Goal: Task Accomplishment & Management: Complete application form

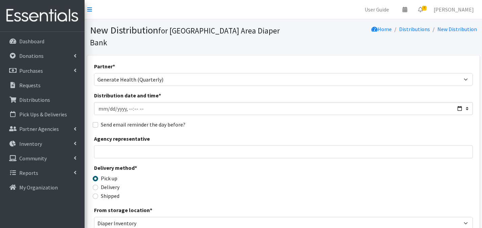
select select "2366"
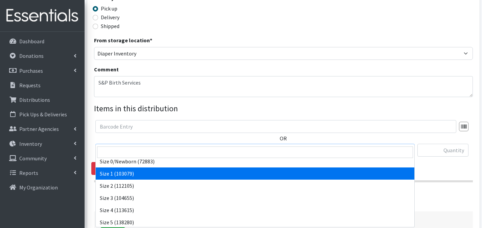
scroll to position [231, 0]
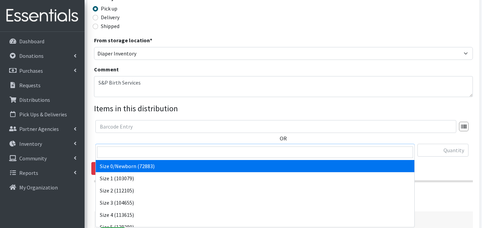
select select "1095"
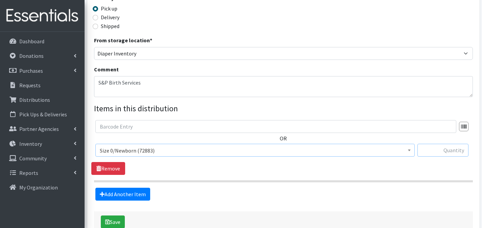
click at [432, 144] on input "text" at bounding box center [442, 150] width 51 height 13
type input "125"
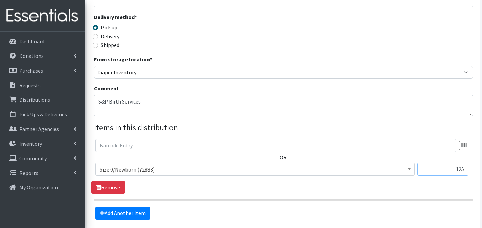
scroll to position [200, 0]
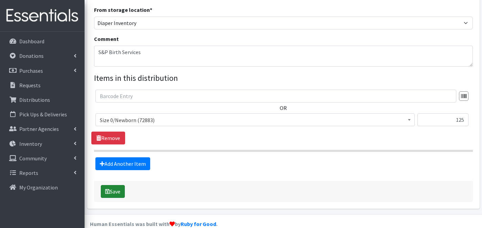
click at [120, 185] on button "Save" at bounding box center [113, 191] width 24 height 13
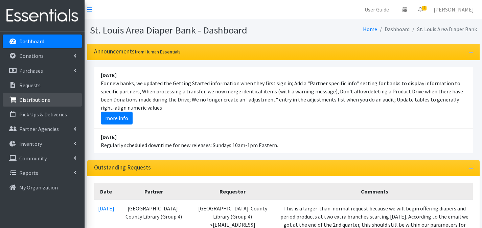
click at [41, 97] on p "Distributions" at bounding box center [34, 99] width 31 height 7
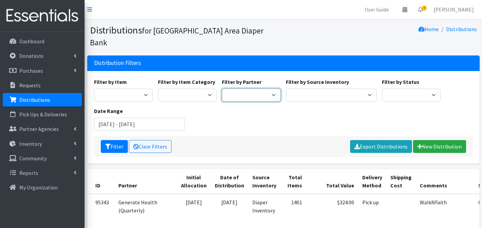
click at [265, 89] on select "Affinia Healthcare (Group 2) Annie Malone (Group 1) Assistance League of St. Lo…" at bounding box center [251, 95] width 59 height 13
select select "2388"
click at [222, 89] on select "Affinia Healthcare (Group 2) Annie Malone (Group 1) Assistance League of St. Lo…" at bounding box center [251, 95] width 59 height 13
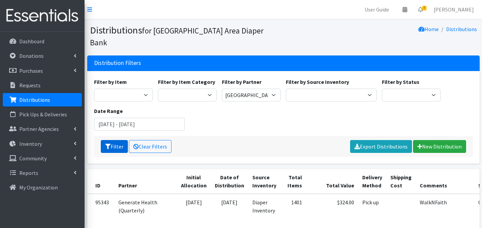
click at [115, 140] on button "Filter" at bounding box center [114, 146] width 27 height 13
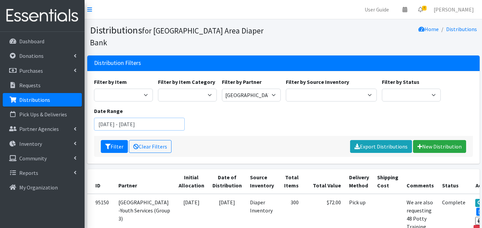
click at [173, 118] on input "June 21, 2025 - September 21, 2025" at bounding box center [139, 124] width 91 height 13
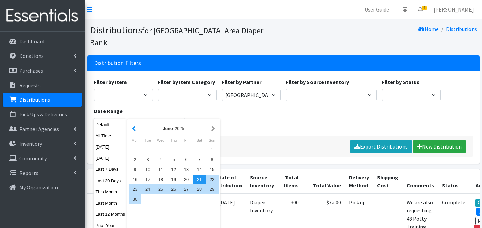
click at [133, 128] on button "button" at bounding box center [133, 128] width 7 height 8
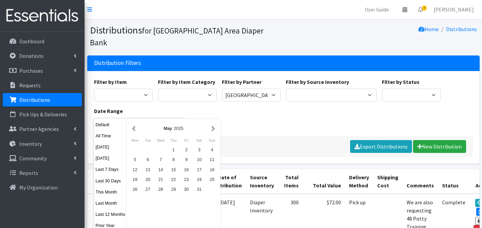
click at [133, 128] on button "button" at bounding box center [133, 128] width 7 height 8
click at [162, 147] on div "1" at bounding box center [160, 150] width 13 height 10
click at [214, 129] on button "button" at bounding box center [213, 128] width 7 height 8
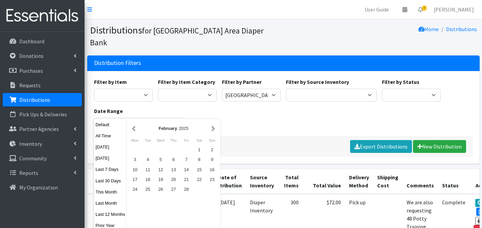
click at [214, 129] on button "button" at bounding box center [213, 128] width 7 height 8
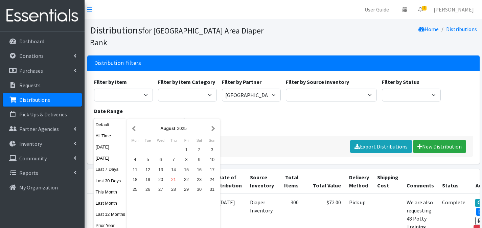
click at [214, 129] on button "button" at bounding box center [213, 128] width 7 height 8
click at [137, 129] on button "button" at bounding box center [133, 128] width 7 height 8
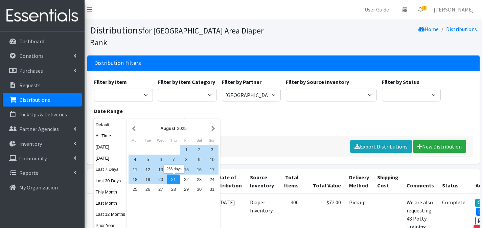
click at [173, 179] on div "21" at bounding box center [173, 179] width 13 height 10
type input "[DATE] - [DATE]"
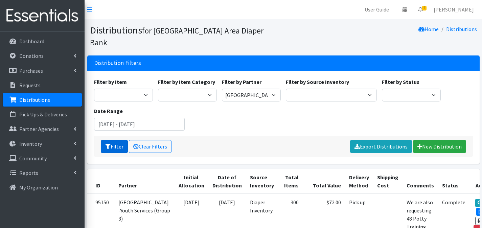
click at [117, 140] on button "Filter" at bounding box center [114, 146] width 27 height 13
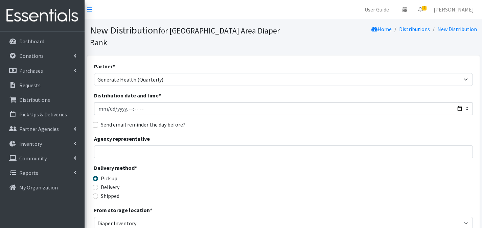
select select "2366"
select select "1095"
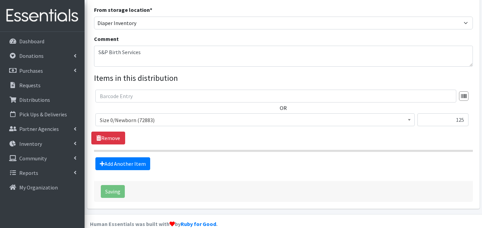
click at [118, 181] on div "Saving" at bounding box center [283, 191] width 379 height 21
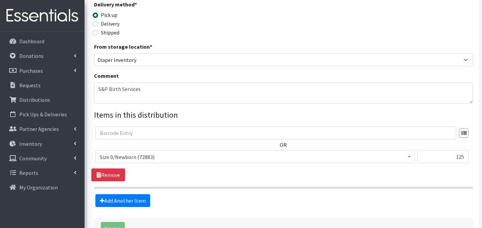
scroll to position [0, 0]
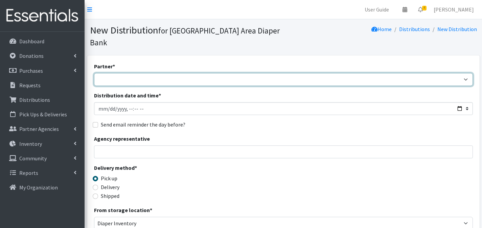
click at [159, 73] on select "Affinia Healthcare (Group 2) Annie Malone (Group 1) Assistance League of St. Lo…" at bounding box center [283, 79] width 379 height 13
select select "2366"
click at [94, 73] on select "Affinia Healthcare (Group 2) Annie Malone (Group 1) Assistance League of St. Lo…" at bounding box center [283, 79] width 379 height 13
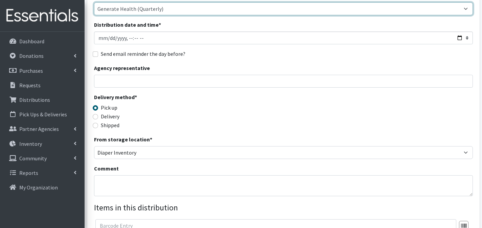
scroll to position [114, 0]
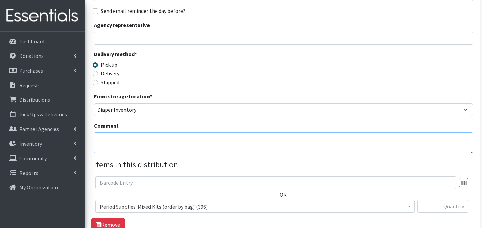
click at [130, 132] on textarea "Comment" at bounding box center [283, 142] width 379 height 21
type textarea "S&P Birth Services"
click at [191, 202] on span "Period Supplies: Mixed Kits (order by bag) (396)" at bounding box center [255, 206] width 310 height 9
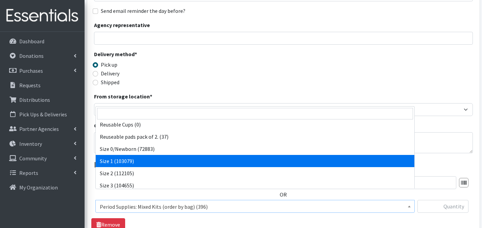
scroll to position [218, 0]
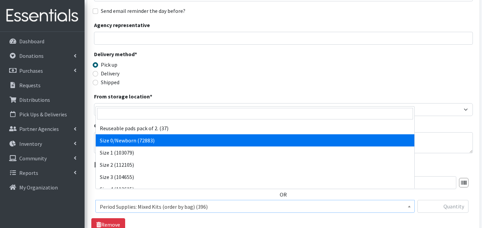
select select "1095"
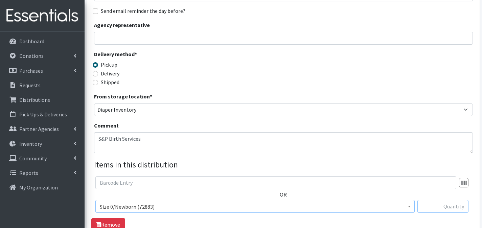
click at [426, 200] on input "text" at bounding box center [442, 206] width 51 height 13
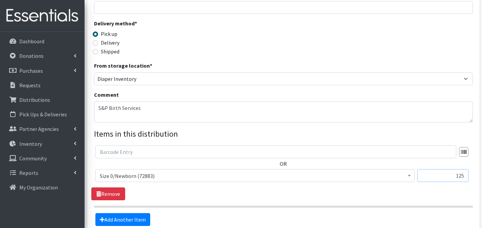
scroll to position [164, 0]
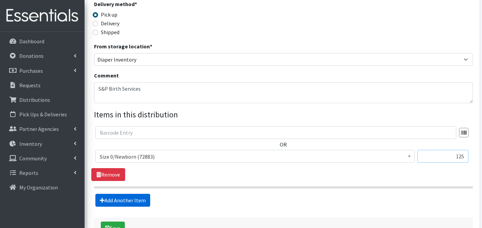
type input "125"
click at [148, 194] on link "Add Another Item" at bounding box center [122, 200] width 55 height 13
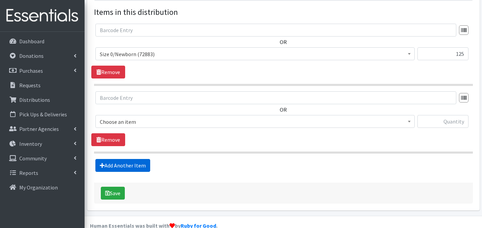
scroll to position [268, 0]
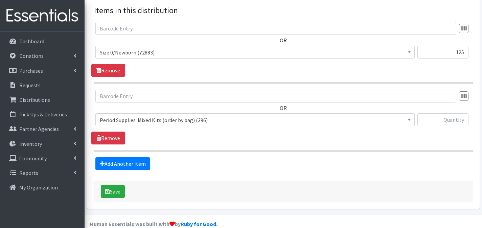
click at [198, 115] on span "Period Supplies: Mixed Kits (order by bag) (396)" at bounding box center [255, 119] width 310 height 9
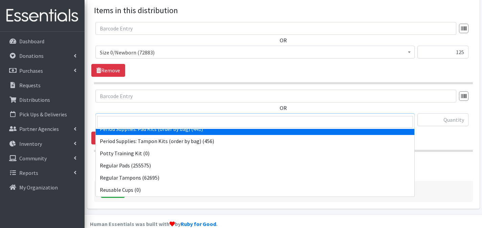
scroll to position [147, 0]
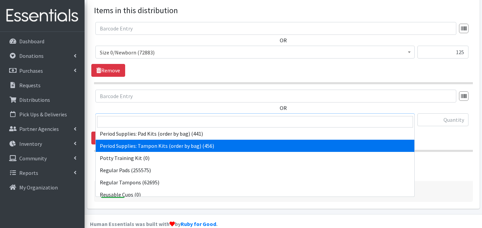
select select "8797"
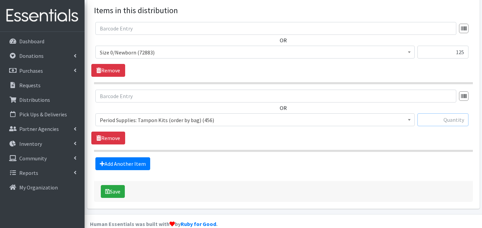
click at [453, 113] on input "text" at bounding box center [442, 119] width 51 height 13
type input "1"
click at [106, 185] on button "Save" at bounding box center [113, 191] width 24 height 13
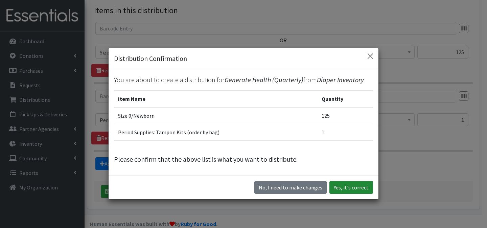
click at [359, 190] on button "Yes, it's correct" at bounding box center [351, 187] width 44 height 13
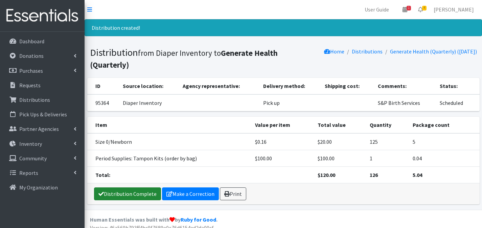
click at [143, 191] on link "Distribution Complete" at bounding box center [127, 193] width 67 height 13
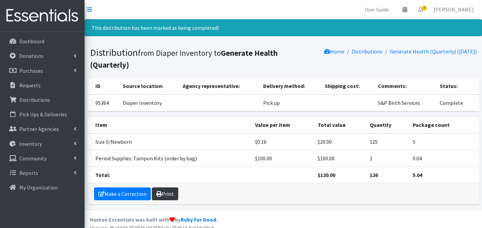
click at [162, 193] on link "Print" at bounding box center [165, 193] width 26 height 13
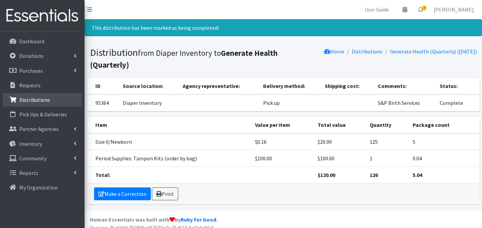
click at [64, 95] on link "Distributions" at bounding box center [42, 100] width 79 height 14
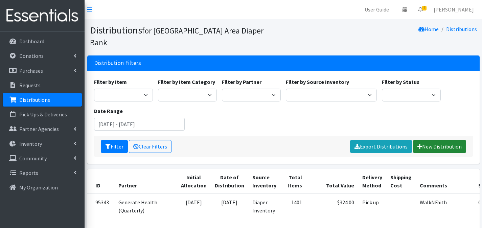
click at [461, 140] on link "New Distribution" at bounding box center [439, 146] width 53 height 13
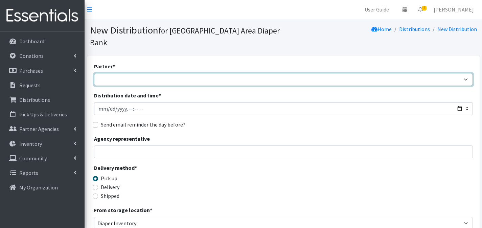
click at [278, 73] on select "Affinia Healthcare (Group 2) [PERSON_NAME] (Group 1) Assistance League of St. L…" at bounding box center [283, 79] width 379 height 13
select select "2366"
click at [94, 73] on select "Affinia Healthcare (Group 2) [PERSON_NAME] (Group 1) Assistance League of St. L…" at bounding box center [283, 79] width 379 height 13
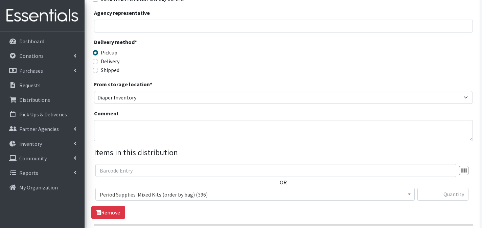
scroll to position [133, 0]
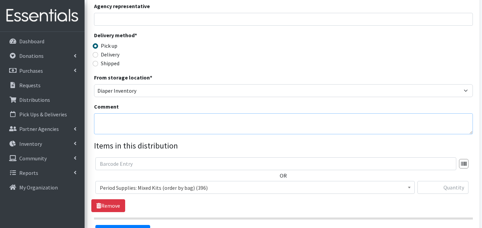
click at [181, 113] on textarea "Comment" at bounding box center [283, 123] width 379 height 21
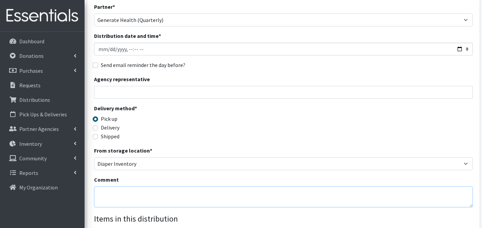
scroll to position [79, 0]
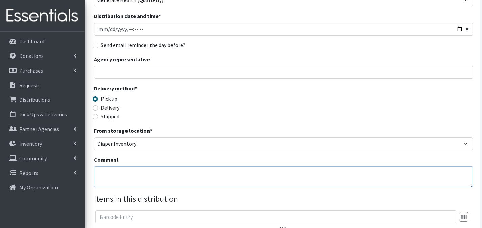
click at [165, 166] on textarea "Comment" at bounding box center [283, 176] width 379 height 21
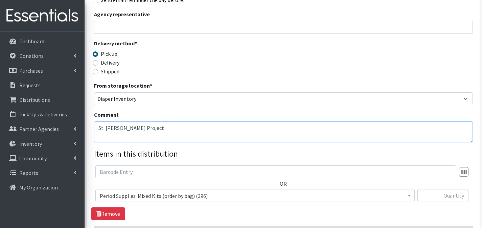
scroll to position [133, 0]
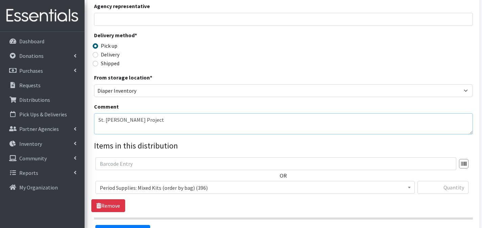
type textarea "St. Louis Doula Project"
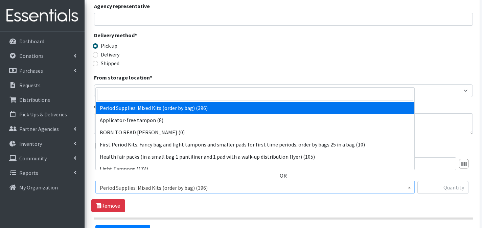
click at [252, 183] on span "Period Supplies: Mixed Kits (order by bag) (396)" at bounding box center [255, 187] width 310 height 9
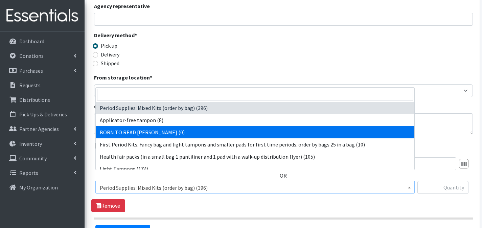
scroll to position [129, 0]
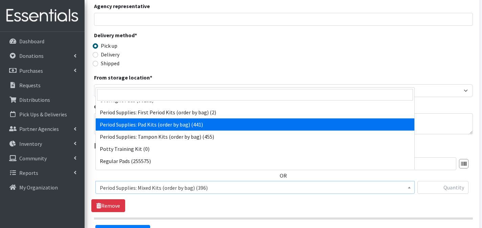
select select "8796"
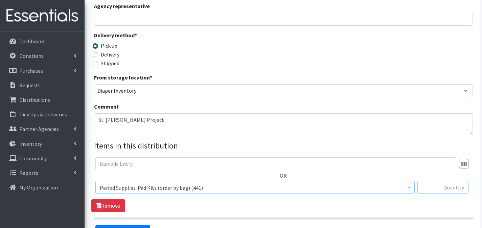
click at [421, 181] on input "text" at bounding box center [442, 187] width 51 height 13
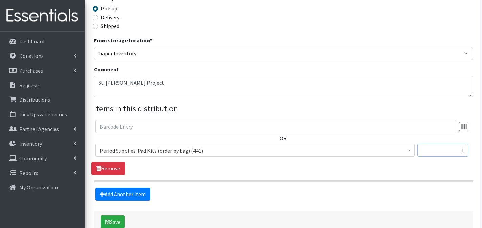
scroll to position [183, 0]
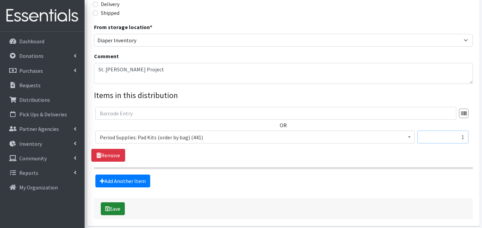
type input "1"
click at [116, 202] on button "Save" at bounding box center [113, 208] width 24 height 13
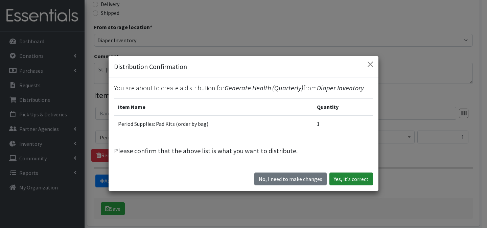
click at [362, 175] on button "Yes, it's correct" at bounding box center [351, 178] width 44 height 13
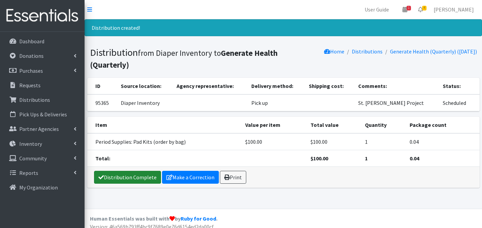
click at [98, 179] on icon at bounding box center [100, 176] width 5 height 5
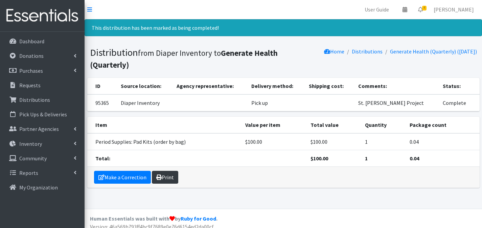
click at [175, 180] on link "Print" at bounding box center [165, 177] width 26 height 13
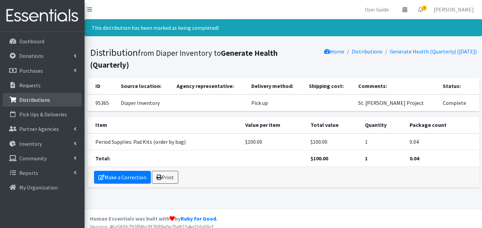
click at [47, 101] on p "Distributions" at bounding box center [34, 99] width 31 height 7
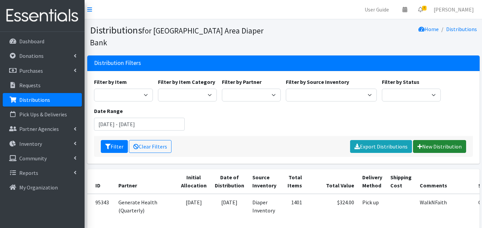
click at [421, 140] on link "New Distribution" at bounding box center [439, 146] width 53 height 13
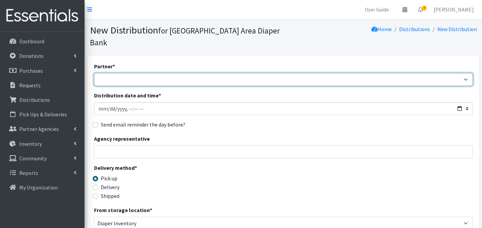
click at [222, 73] on select "Affinia Healthcare (Group 2) [PERSON_NAME] (Group 1) Assistance League of St. L…" at bounding box center [283, 79] width 379 height 13
select select "2366"
click at [94, 73] on select "Affinia Healthcare (Group 2) [PERSON_NAME] (Group 1) Assistance League of St. L…" at bounding box center [283, 79] width 379 height 13
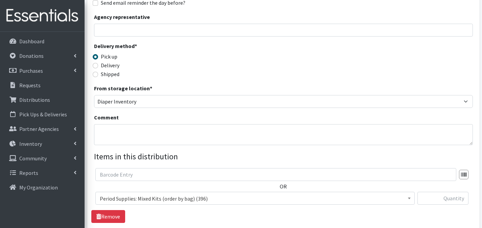
scroll to position [135, 0]
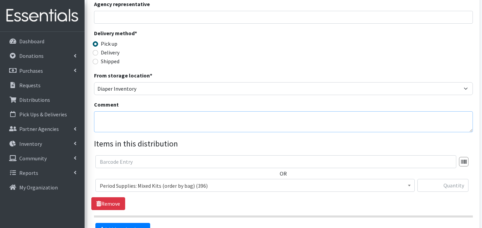
click at [265, 112] on textarea "Comment" at bounding box center [283, 121] width 379 height 21
type textarea "Doula Love Light Life"
click at [259, 181] on span "Period Supplies: Mixed Kits (order by bag) (396)" at bounding box center [255, 185] width 310 height 9
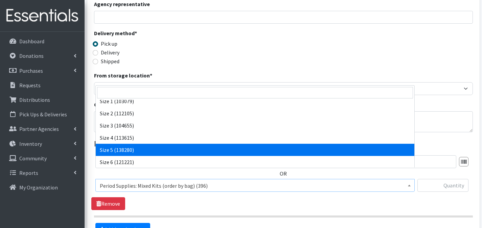
scroll to position [217, 0]
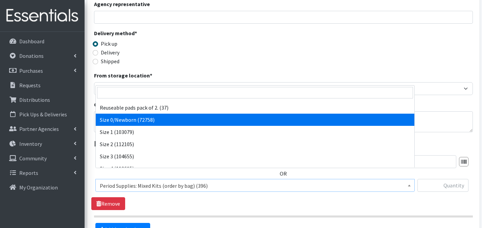
select select "1095"
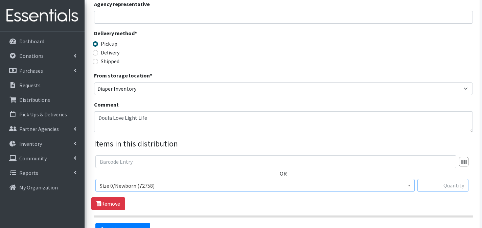
click at [428, 179] on input "text" at bounding box center [442, 185] width 51 height 13
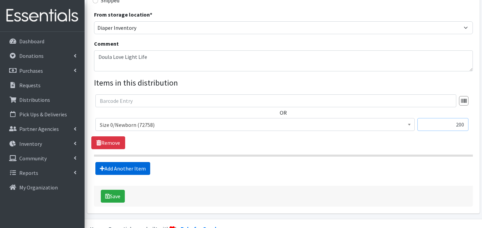
type input "200"
click at [120, 162] on link "Add Another Item" at bounding box center [122, 168] width 55 height 13
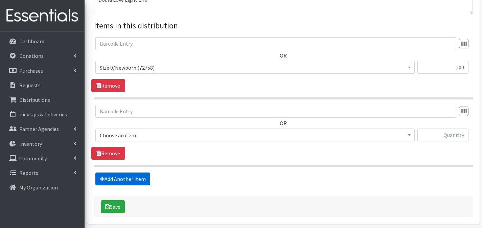
scroll to position [268, 0]
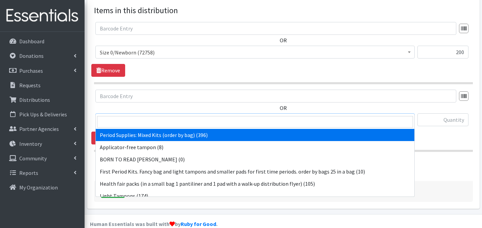
click at [166, 115] on span "Period Supplies: Mixed Kits (order by bag) (396)" at bounding box center [255, 119] width 310 height 9
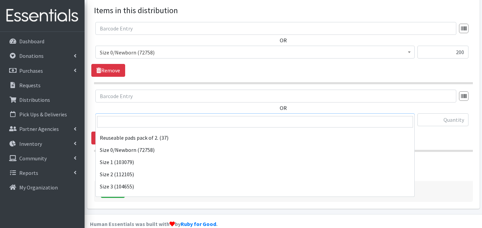
scroll to position [218, 0]
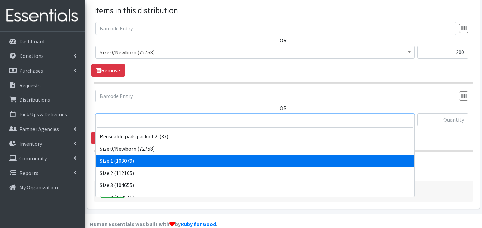
select select "1090"
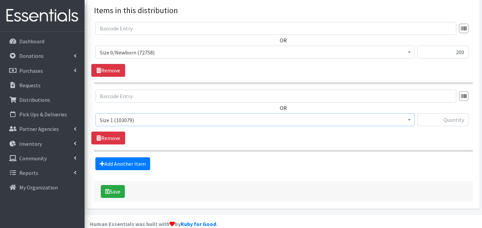
click at [431, 114] on div at bounding box center [442, 122] width 51 height 18
click at [429, 113] on input "text" at bounding box center [442, 119] width 51 height 13
type input "200"
click at [122, 157] on link "Add Another Item" at bounding box center [122, 163] width 55 height 13
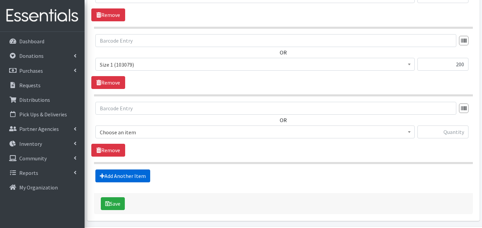
scroll to position [335, 0]
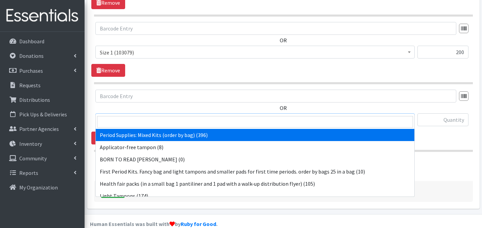
click at [162, 115] on span "Period Supplies: Mixed Kits (order by bag) (396)" at bounding box center [255, 119] width 310 height 9
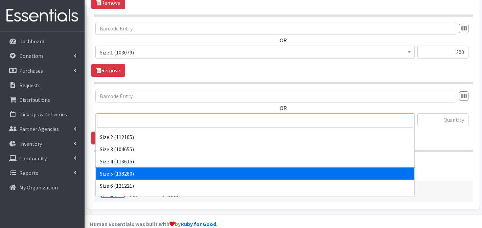
scroll to position [226, 0]
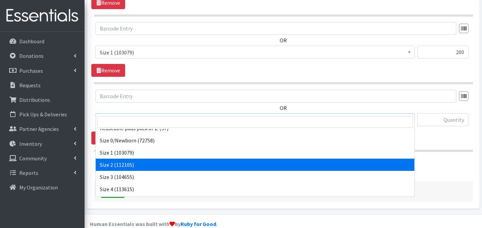
select select "1091"
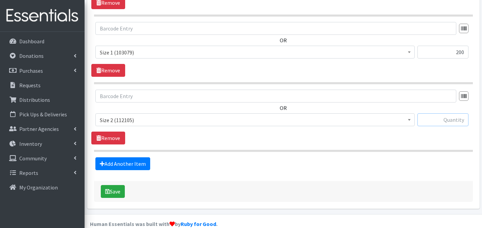
click at [456, 113] on input "text" at bounding box center [442, 119] width 51 height 13
type input "200"
click at [130, 157] on link "Add Another Item" at bounding box center [122, 163] width 55 height 13
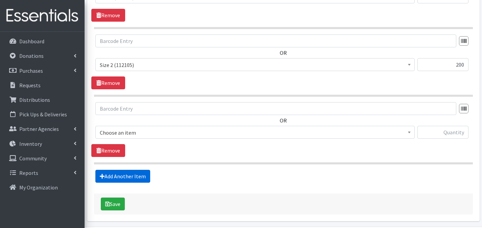
scroll to position [403, 0]
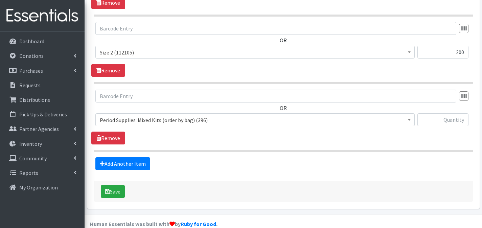
click at [168, 115] on span "Period Supplies: Mixed Kits (order by bag) (396)" at bounding box center [255, 119] width 310 height 9
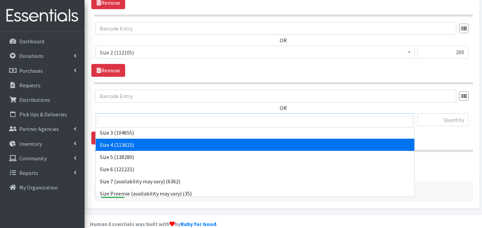
scroll to position [263, 0]
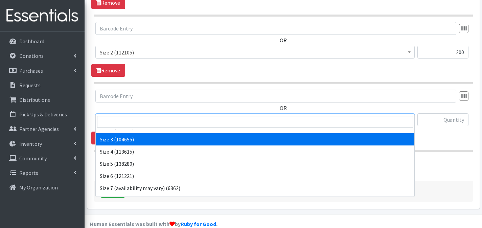
select select "1094"
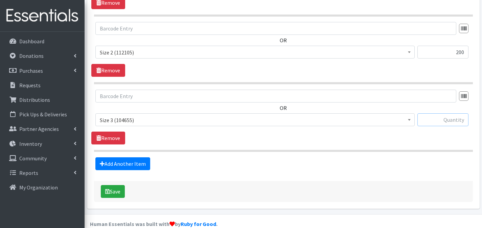
click at [428, 113] on input "text" at bounding box center [442, 119] width 51 height 13
type input "200"
click at [116, 157] on link "Add Another Item" at bounding box center [122, 163] width 55 height 13
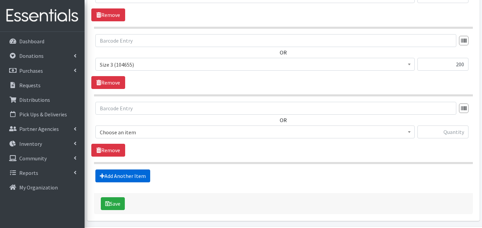
scroll to position [471, 0]
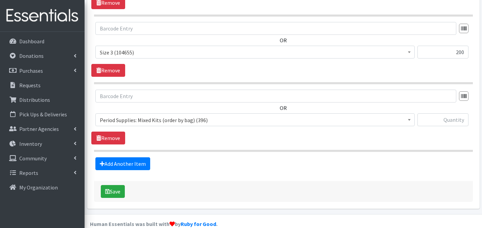
click at [153, 115] on span "Period Supplies: Mixed Kits (order by bag) (396)" at bounding box center [255, 119] width 310 height 9
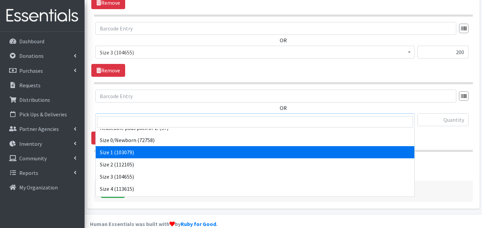
scroll to position [263, 0]
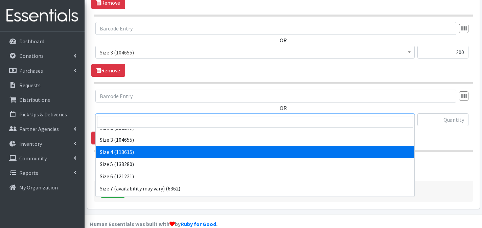
select select "1097"
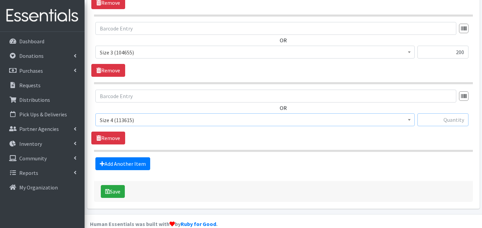
click at [446, 113] on input "text" at bounding box center [442, 119] width 51 height 13
type input "4"
type input "200"
click at [138, 157] on link "Add Another Item" at bounding box center [122, 163] width 55 height 13
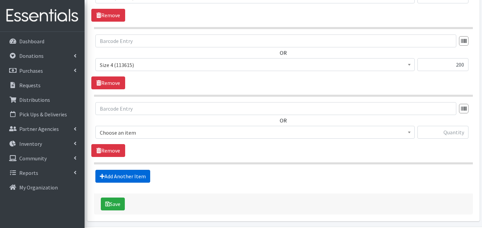
scroll to position [538, 0]
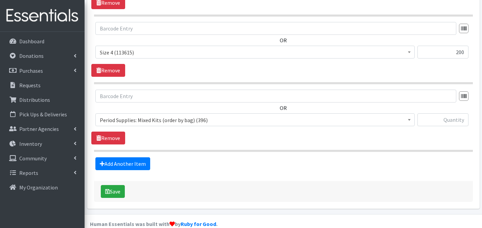
click at [160, 115] on span "Period Supplies: Mixed Kits (order by bag) (396)" at bounding box center [255, 119] width 310 height 9
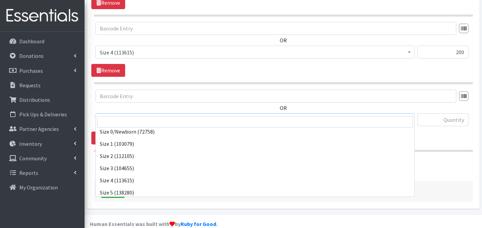
scroll to position [277, 0]
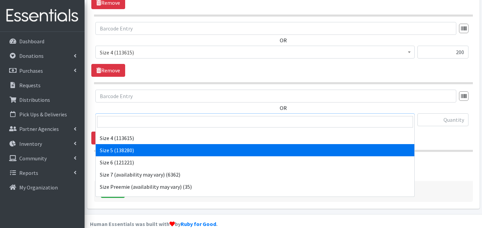
select select "1098"
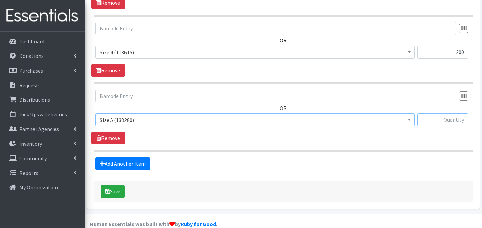
click at [443, 113] on input "text" at bounding box center [442, 119] width 51 height 13
type input "150"
click at [129, 157] on link "Add Another Item" at bounding box center [122, 163] width 55 height 13
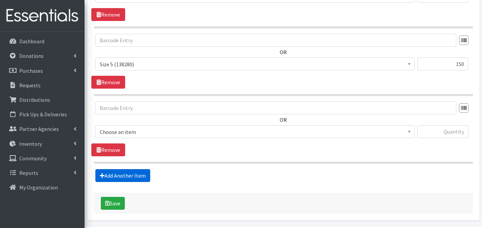
scroll to position [606, 0]
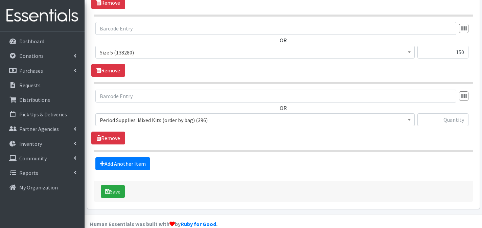
click at [159, 115] on span "Period Supplies: Mixed Kits (order by bag) (396)" at bounding box center [255, 119] width 310 height 9
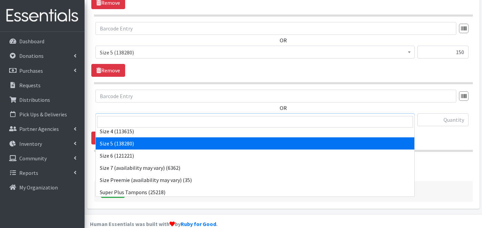
scroll to position [284, 0]
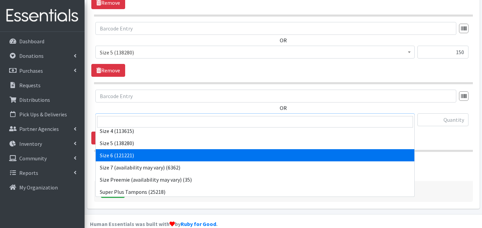
select select "1100"
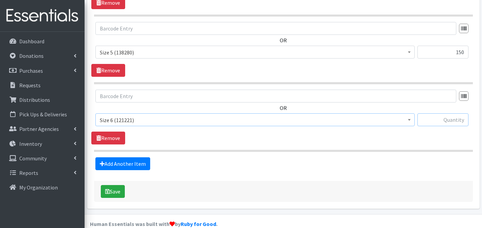
click at [455, 113] on input "text" at bounding box center [442, 119] width 51 height 13
type input "150"
click at [122, 157] on link "Add Another Item" at bounding box center [122, 163] width 55 height 13
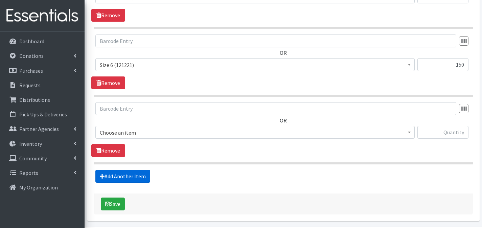
scroll to position [674, 0]
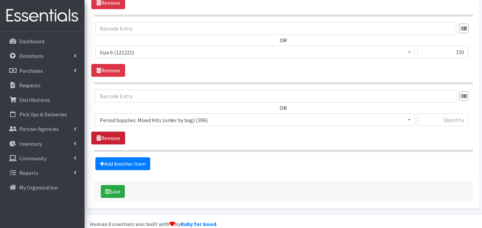
click at [120, 132] on link "Remove" at bounding box center [108, 138] width 34 height 13
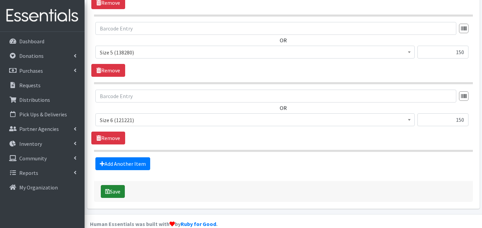
click at [118, 185] on button "Save" at bounding box center [113, 191] width 24 height 13
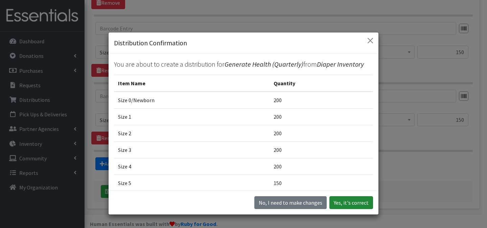
click at [350, 202] on button "Yes, it's correct" at bounding box center [351, 202] width 44 height 13
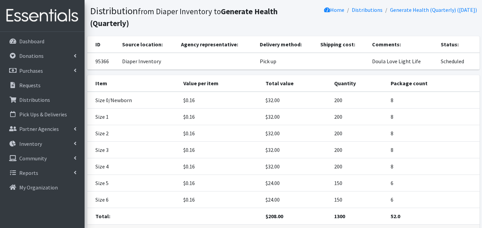
scroll to position [90, 0]
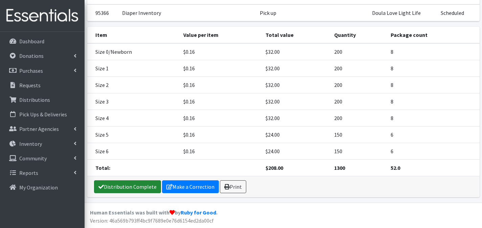
click at [142, 190] on link "Distribution Complete" at bounding box center [127, 186] width 67 height 13
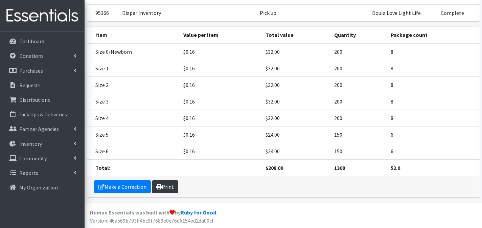
click at [169, 185] on link "Print" at bounding box center [165, 186] width 26 height 13
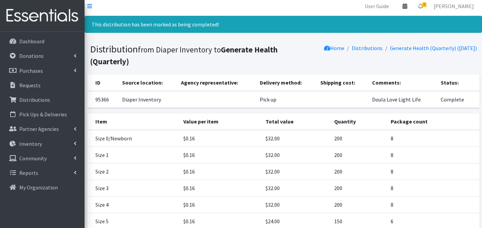
scroll to position [0, 0]
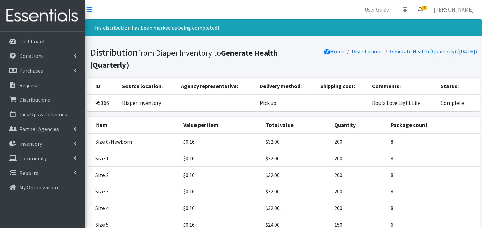
click at [426, 9] on span "4" at bounding box center [424, 8] width 4 height 5
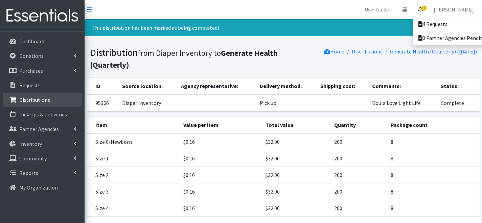
click at [60, 102] on link "Distributions" at bounding box center [42, 100] width 79 height 14
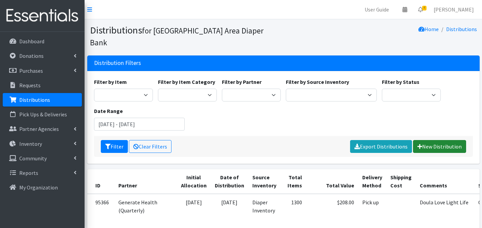
click at [455, 140] on link "New Distribution" at bounding box center [439, 146] width 53 height 13
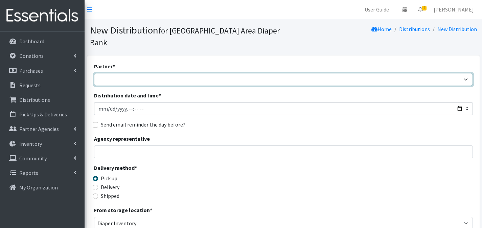
click at [256, 73] on select "Affinia Healthcare (Group 2) Annie Malone (Group 1) Assistance League of St. Lo…" at bounding box center [283, 79] width 379 height 13
select select "2366"
click at [94, 73] on select "Affinia Healthcare (Group 2) Annie Malone (Group 1) Assistance League of St. Lo…" at bounding box center [283, 79] width 379 height 13
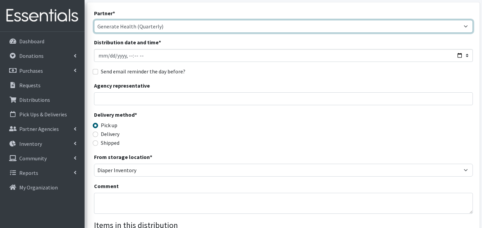
scroll to position [200, 0]
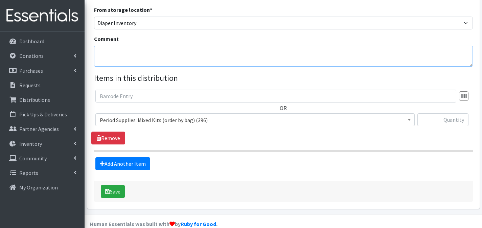
click at [231, 48] on textarea "Comment" at bounding box center [283, 56] width 379 height 21
type textarea "SMBF"
click at [289, 115] on span "Period Supplies: Mixed Kits (order by bag) (396)" at bounding box center [255, 119] width 310 height 9
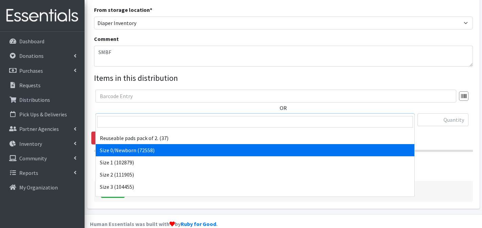
scroll to position [204, 0]
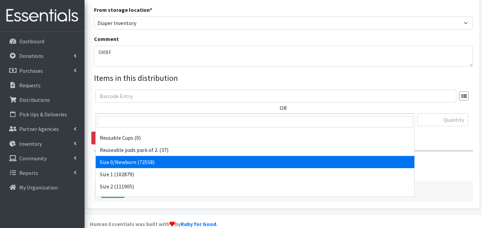
select select "1095"
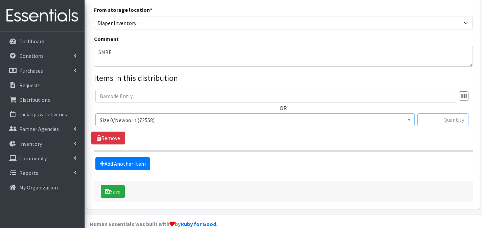
click at [439, 113] on input "text" at bounding box center [442, 119] width 51 height 13
type input "200"
click at [144, 157] on link "Add Another Item" at bounding box center [122, 163] width 55 height 13
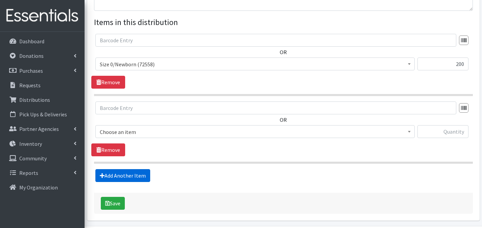
scroll to position [268, 0]
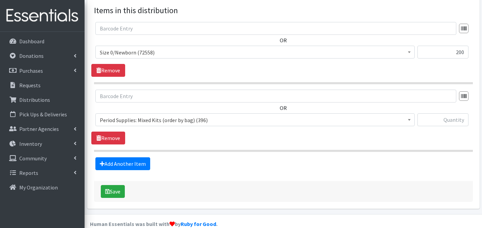
click at [169, 115] on span "Period Supplies: Mixed Kits (order by bag) (396)" at bounding box center [255, 119] width 310 height 9
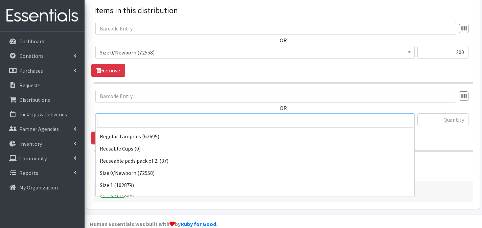
scroll to position [198, 0]
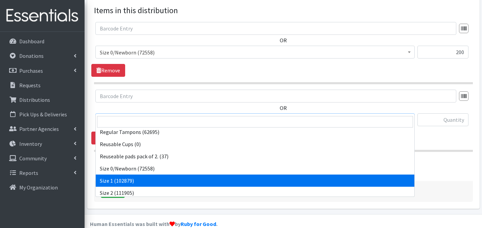
select select "1090"
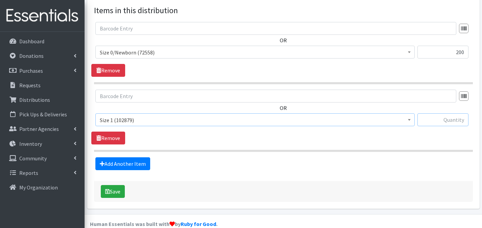
click at [444, 113] on input "text" at bounding box center [442, 119] width 51 height 13
type input "200"
click at [119, 157] on link "Add Another Item" at bounding box center [122, 163] width 55 height 13
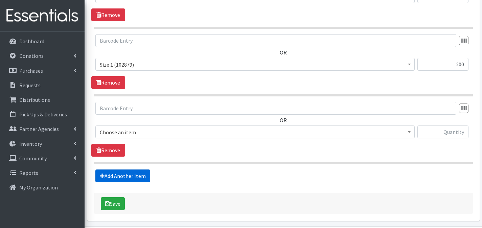
scroll to position [335, 0]
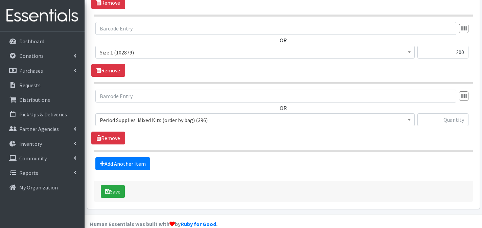
click at [140, 115] on span "Period Supplies: Mixed Kits (order by bag) (396)" at bounding box center [255, 119] width 310 height 9
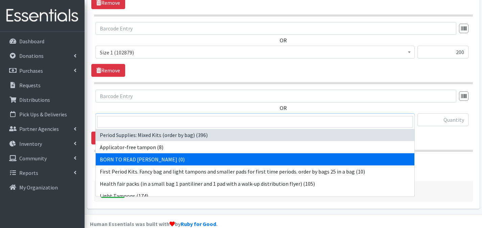
scroll to position [216, 0]
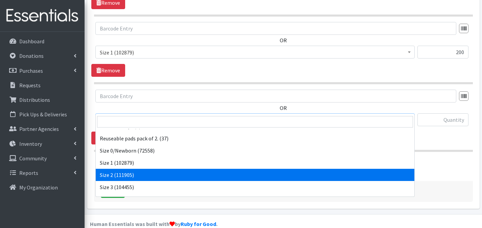
select select "1091"
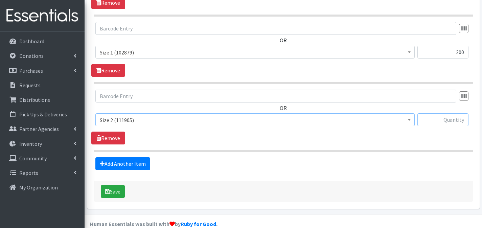
click at [444, 113] on input "text" at bounding box center [442, 119] width 51 height 13
type input "200"
click at [143, 157] on link "Add Another Item" at bounding box center [122, 163] width 55 height 13
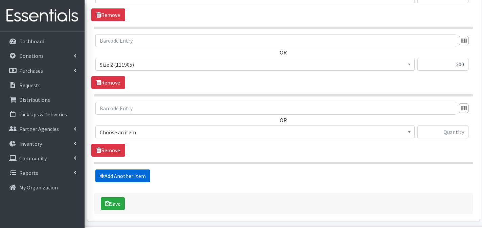
scroll to position [403, 0]
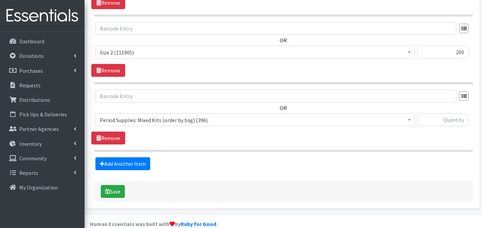
click at [153, 115] on span "Period Supplies: Mixed Kits (order by bag) (396)" at bounding box center [255, 119] width 310 height 9
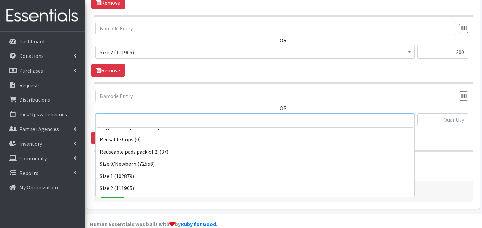
scroll to position [242, 0]
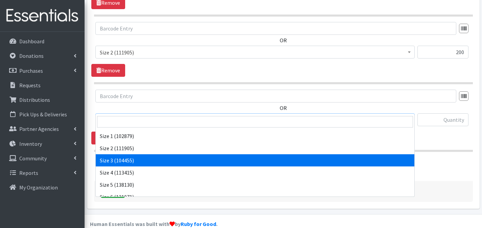
select select "1094"
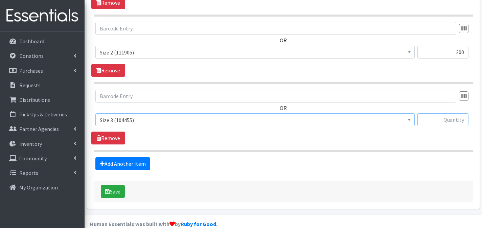
click at [444, 113] on input "text" at bounding box center [442, 119] width 51 height 13
type input "200"
click at [140, 157] on link "Add Another Item" at bounding box center [122, 163] width 55 height 13
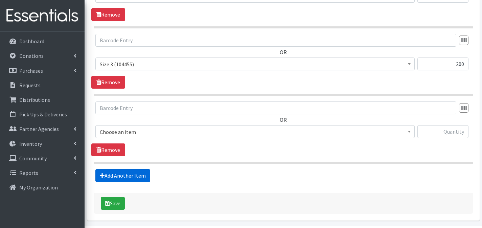
scroll to position [471, 0]
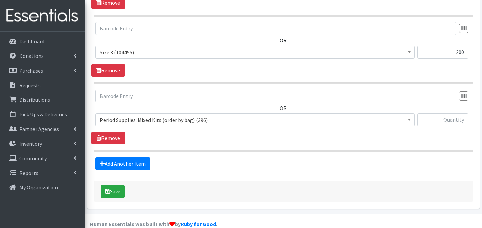
click at [169, 115] on span "Period Supplies: Mixed Kits (order by bag) (396)" at bounding box center [255, 119] width 310 height 9
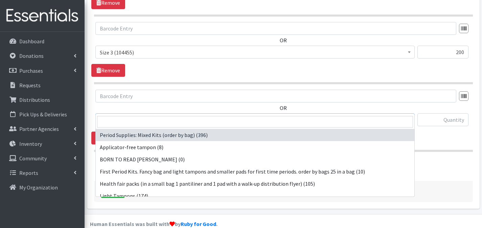
scroll to position [226, 0]
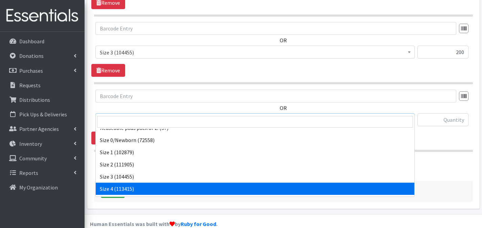
select select "1097"
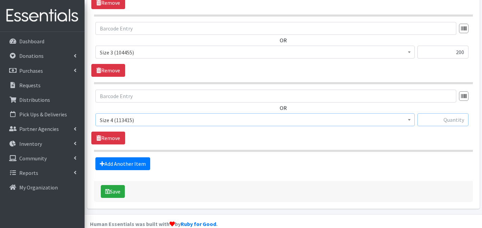
click at [449, 113] on input "text" at bounding box center [442, 119] width 51 height 13
type input "200"
click at [137, 157] on link "Add Another Item" at bounding box center [122, 163] width 55 height 13
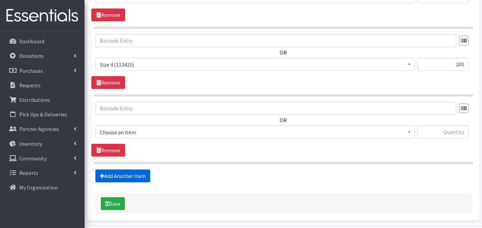
scroll to position [538, 0]
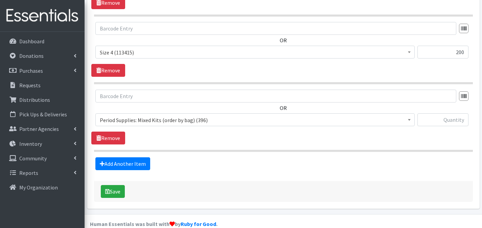
click at [135, 115] on span "Period Supplies: Mixed Kits (order by bag) (396)" at bounding box center [255, 119] width 310 height 9
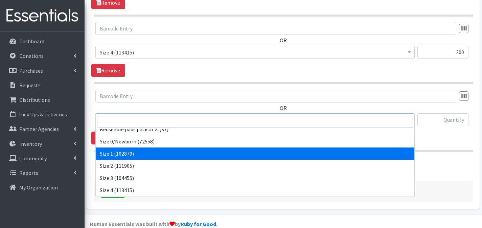
scroll to position [253, 0]
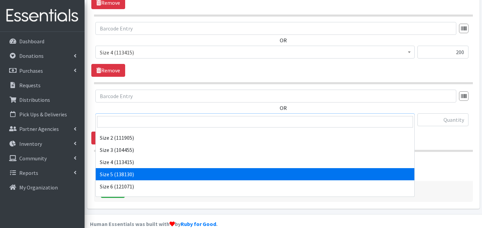
select select "1098"
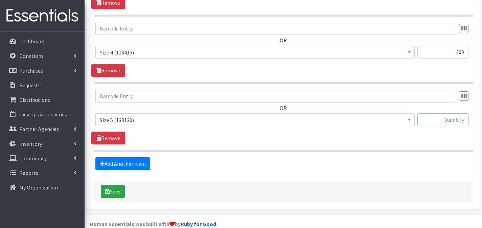
click at [452, 113] on input "text" at bounding box center [442, 119] width 51 height 13
type input "200"
click at [137, 157] on link "Add Another Item" at bounding box center [122, 163] width 55 height 13
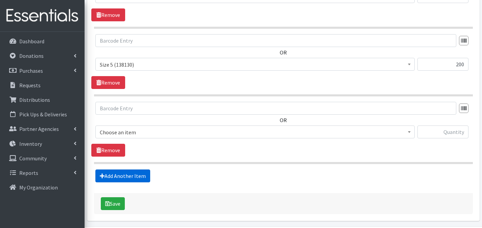
scroll to position [606, 0]
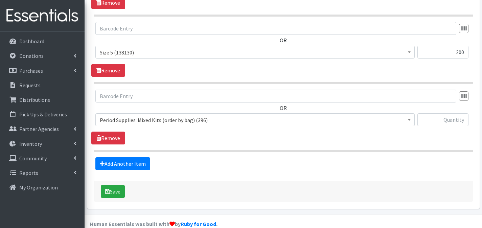
click at [150, 115] on span "Period Supplies: Mixed Kits (order by bag) (396)" at bounding box center [255, 119] width 310 height 9
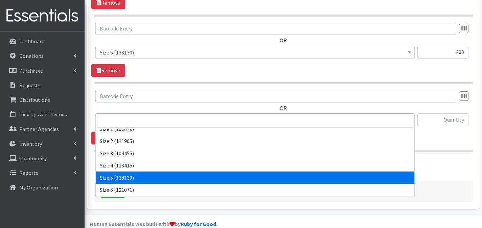
scroll to position [250, 0]
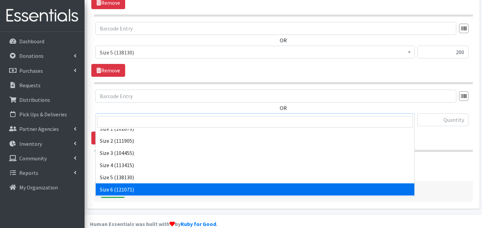
select select "1100"
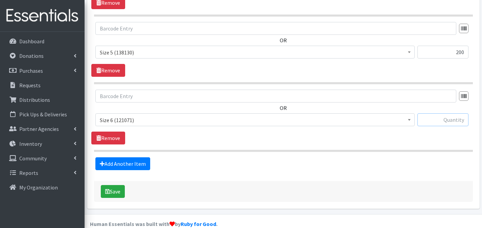
click at [440, 113] on input "text" at bounding box center [442, 119] width 51 height 13
type input "200"
click at [121, 157] on link "Add Another Item" at bounding box center [122, 163] width 55 height 13
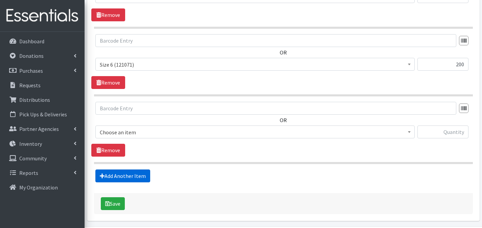
scroll to position [674, 0]
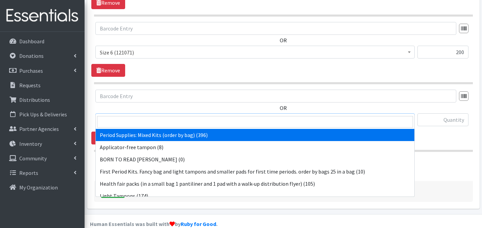
click at [185, 115] on span "Period Supplies: Mixed Kits (order by bag) (396)" at bounding box center [255, 119] width 310 height 9
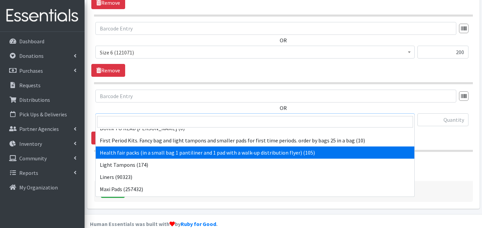
scroll to position [129, 0]
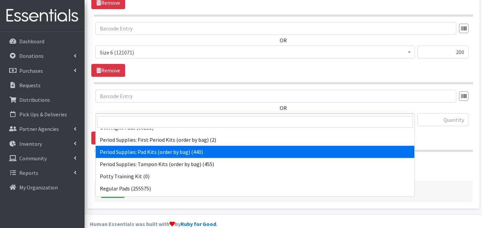
select select "8796"
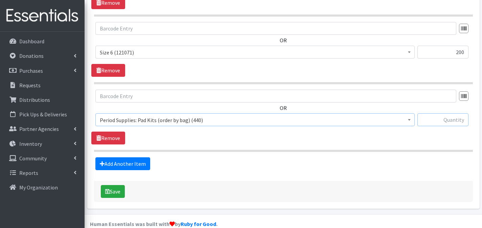
click at [433, 113] on input "text" at bounding box center [442, 119] width 51 height 13
type input "1"
click at [114, 185] on button "Save" at bounding box center [113, 191] width 24 height 13
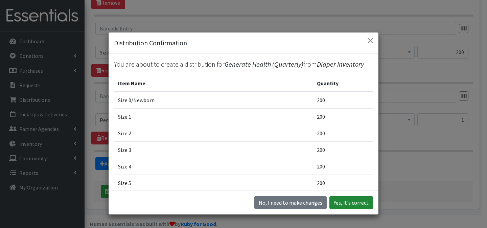
click at [357, 202] on button "Yes, it's correct" at bounding box center [351, 202] width 44 height 13
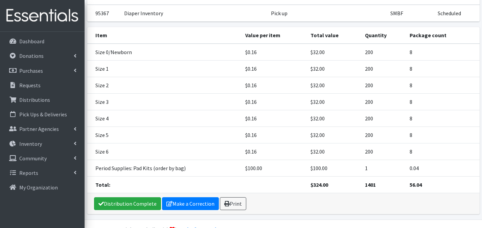
scroll to position [107, 0]
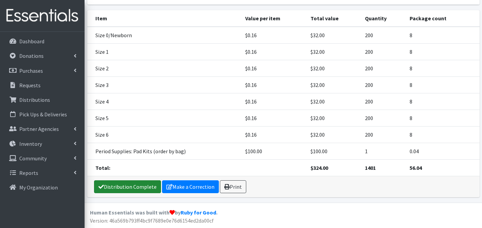
click at [102, 189] on icon at bounding box center [100, 186] width 5 height 5
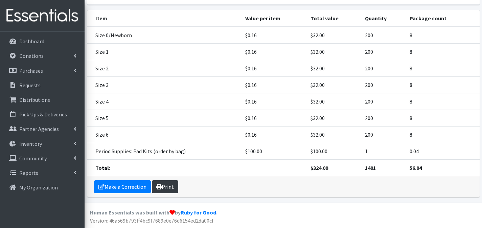
click at [159, 190] on link "Print" at bounding box center [165, 186] width 26 height 13
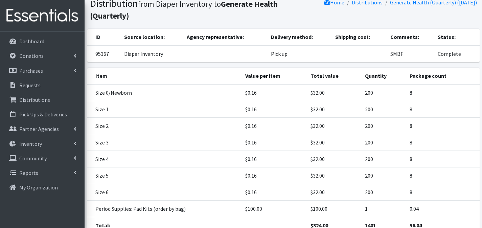
scroll to position [0, 0]
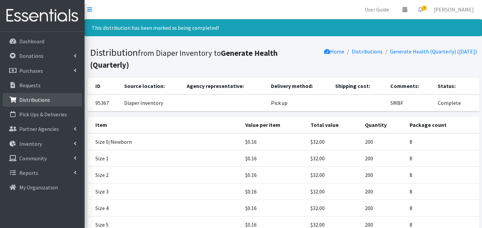
click at [62, 103] on link "Distributions" at bounding box center [42, 100] width 79 height 14
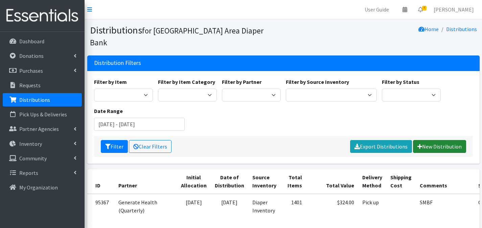
click at [437, 140] on link "New Distribution" at bounding box center [439, 146] width 53 height 13
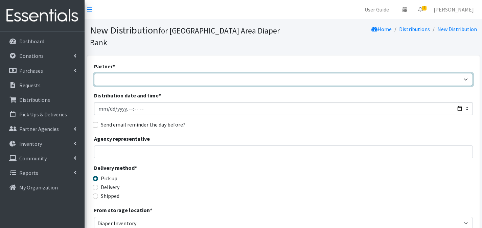
click at [227, 73] on select "Affinia Healthcare (Group 2) [PERSON_NAME] (Group 1) Assistance League of St. L…" at bounding box center [283, 79] width 379 height 13
select select "2366"
click at [94, 73] on select "Affinia Healthcare (Group 2) [PERSON_NAME] (Group 1) Assistance League of St. L…" at bounding box center [283, 79] width 379 height 13
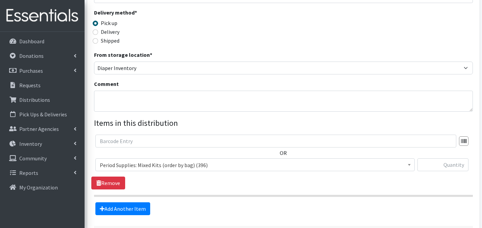
scroll to position [156, 0]
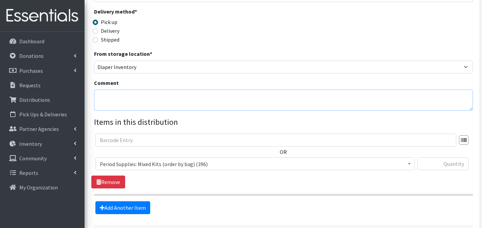
click at [146, 90] on textarea "Comment" at bounding box center [283, 100] width 379 height 21
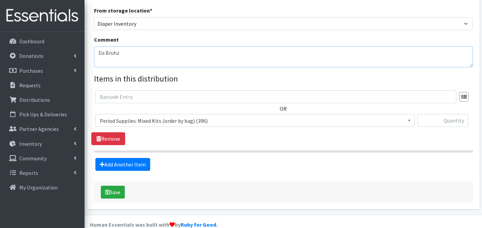
scroll to position [200, 0]
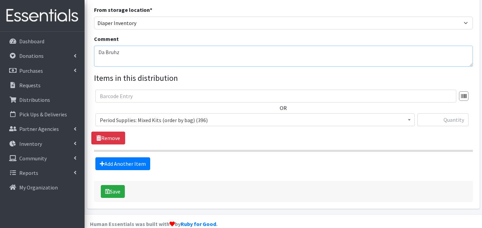
type textarea "Da Bruhz"
click at [231, 115] on span "Period Supplies: Mixed Kits (order by bag) (396)" at bounding box center [255, 119] width 310 height 9
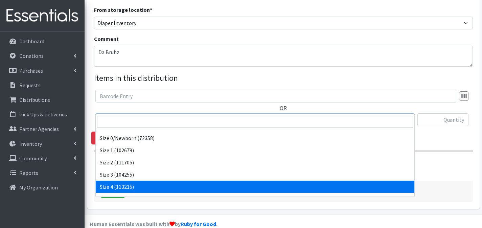
scroll to position [230, 0]
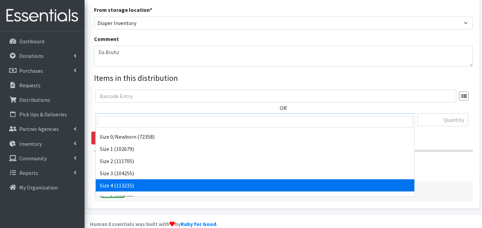
select select "1097"
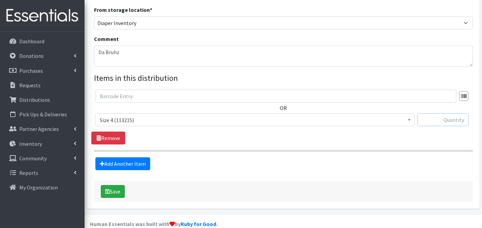
click at [441, 113] on input "text" at bounding box center [442, 119] width 51 height 13
click at [458, 113] on input "text" at bounding box center [442, 119] width 51 height 13
type input "400"
click at [146, 157] on link "Add Another Item" at bounding box center [122, 163] width 55 height 13
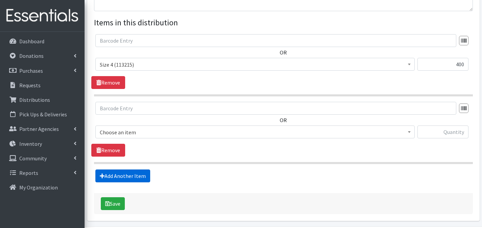
scroll to position [268, 0]
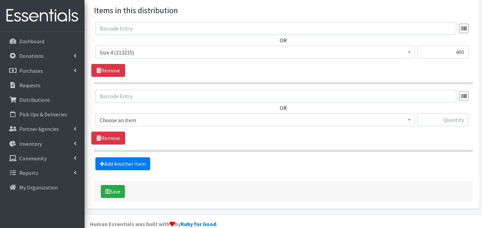
click at [197, 100] on div "OR Choose an item Applicator-free tampon BORN TO READ DIAPER KITS First Period …" at bounding box center [283, 111] width 384 height 42
click at [163, 115] on span "Period Supplies: Mixed Kits (order by bag) (396)" at bounding box center [255, 119] width 310 height 9
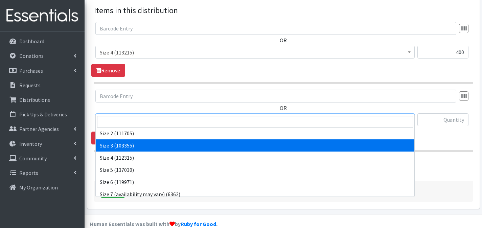
scroll to position [272, 0]
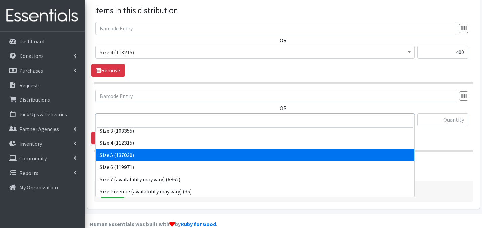
select select "1098"
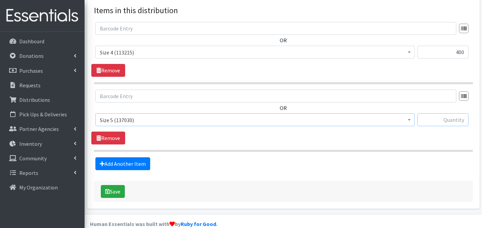
click at [445, 113] on input "text" at bounding box center [442, 119] width 51 height 13
type input "400"
click at [131, 157] on link "Add Another Item" at bounding box center [122, 163] width 55 height 13
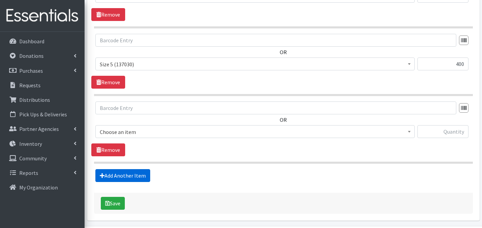
scroll to position [335, 0]
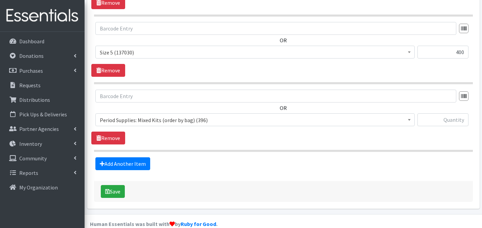
click at [187, 113] on span "Period Supplies: Mixed Kits (order by bag) (396)" at bounding box center [254, 119] width 319 height 13
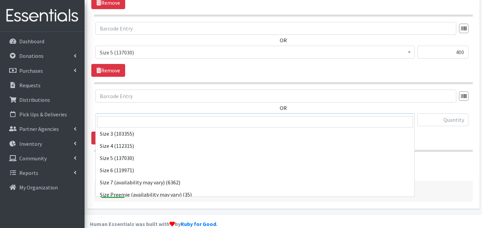
scroll to position [291, 0]
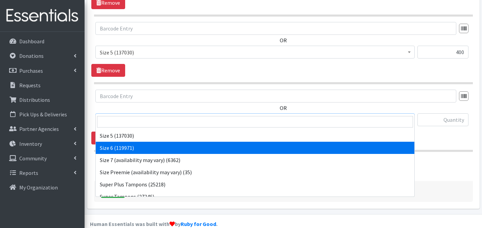
select select "1100"
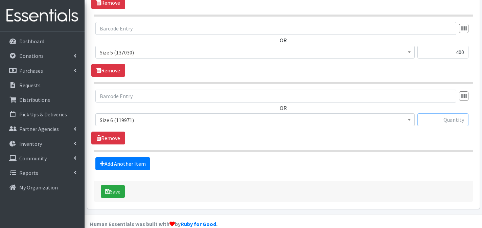
click at [441, 113] on input "text" at bounding box center [442, 119] width 51 height 13
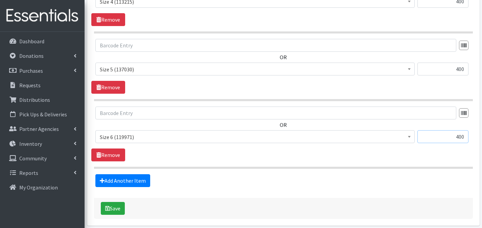
scroll to position [335, 0]
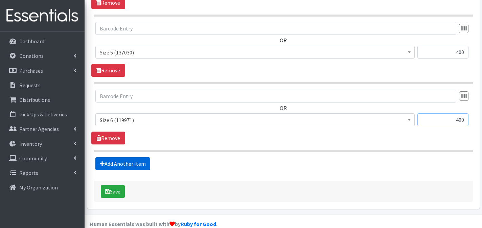
type input "400"
click at [131, 157] on link "Add Another Item" at bounding box center [122, 163] width 55 height 13
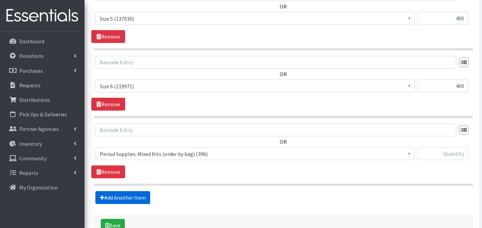
scroll to position [370, 0]
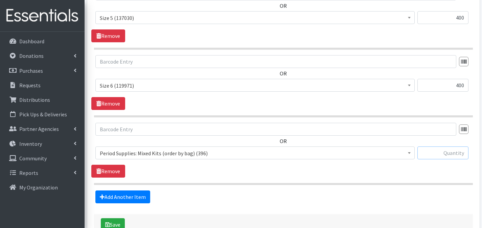
click at [441, 146] on input "text" at bounding box center [442, 152] width 51 height 13
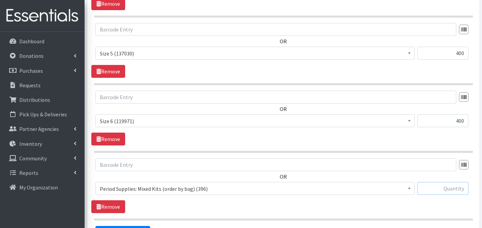
scroll to position [337, 0]
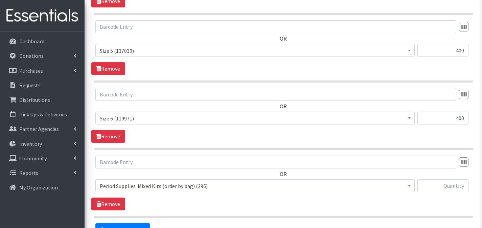
click at [408, 180] on span at bounding box center [409, 185] width 7 height 10
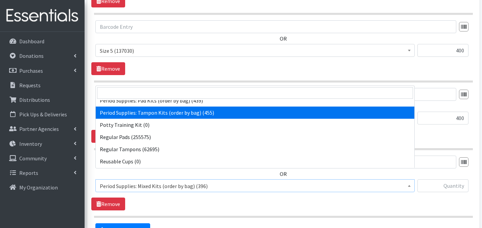
scroll to position [150, 0]
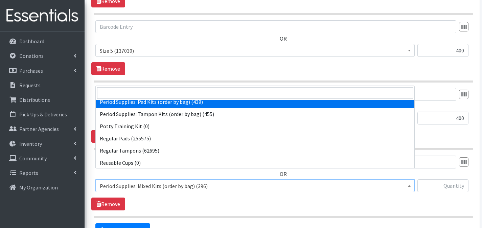
select select "8796"
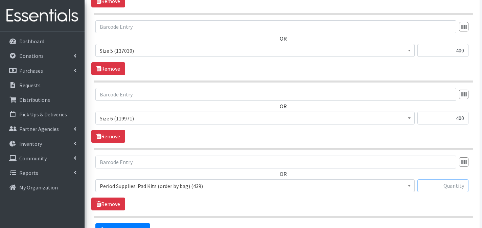
click at [432, 179] on input "text" at bounding box center [442, 185] width 51 height 13
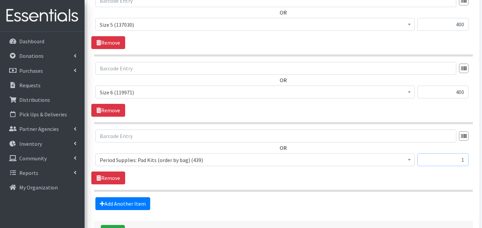
scroll to position [403, 0]
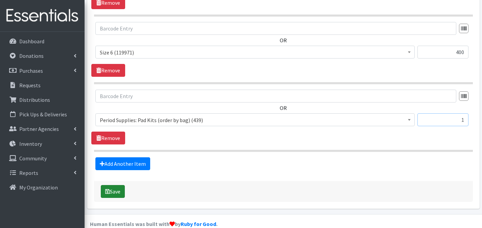
type input "1"
click at [121, 185] on button "Save" at bounding box center [113, 191] width 24 height 13
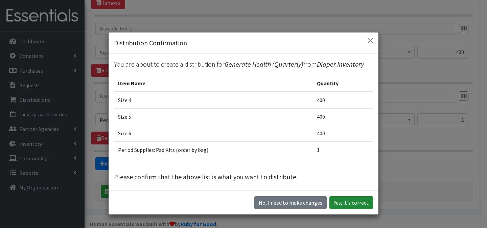
click at [350, 197] on button "Yes, it's correct" at bounding box center [351, 202] width 44 height 13
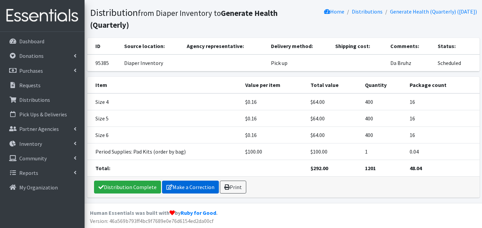
scroll to position [40, 0]
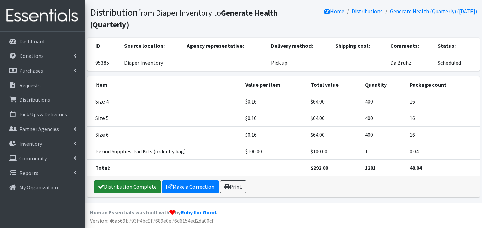
click at [150, 183] on link "Distribution Complete" at bounding box center [127, 186] width 67 height 13
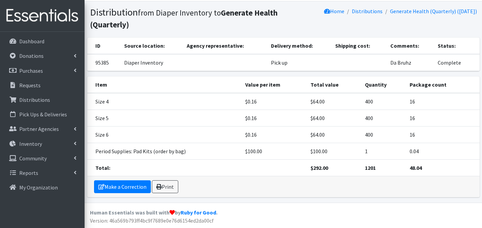
scroll to position [0, 0]
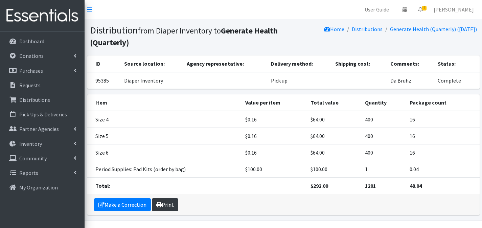
click at [166, 200] on link "Print" at bounding box center [165, 204] width 26 height 13
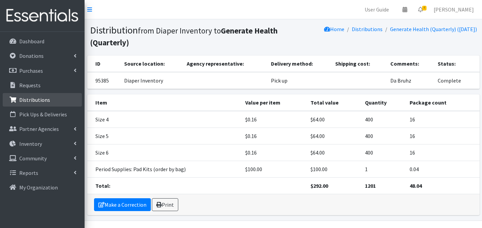
click at [41, 98] on p "Distributions" at bounding box center [34, 99] width 31 height 7
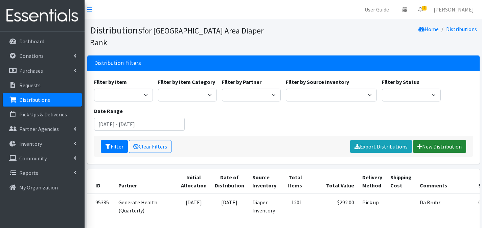
click at [427, 140] on link "New Distribution" at bounding box center [439, 146] width 53 height 13
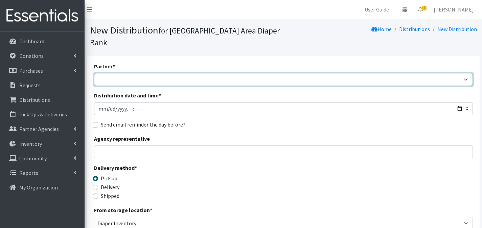
click at [181, 73] on select "Affinia Healthcare (Group 2) [PERSON_NAME] (Group 1) Assistance League of St. L…" at bounding box center [283, 79] width 379 height 13
select select "2366"
click at [94, 73] on select "Affinia Healthcare (Group 2) [PERSON_NAME] (Group 1) Assistance League of St. L…" at bounding box center [283, 79] width 379 height 13
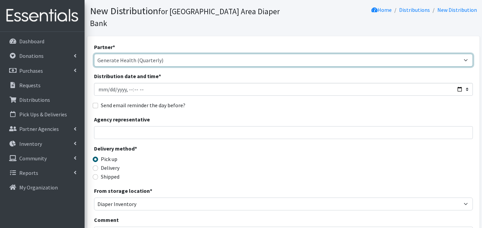
scroll to position [59, 0]
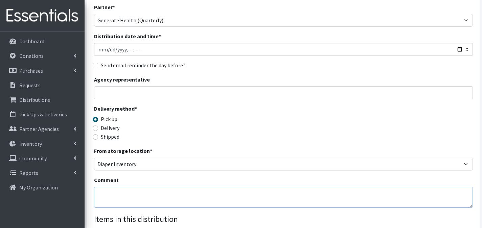
click at [165, 187] on textarea "Comment" at bounding box center [283, 197] width 379 height 21
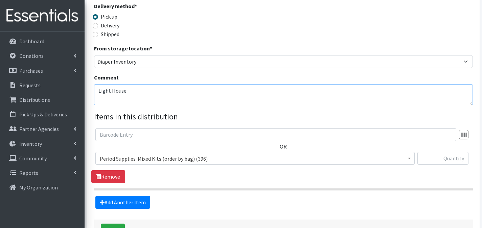
scroll to position [163, 0]
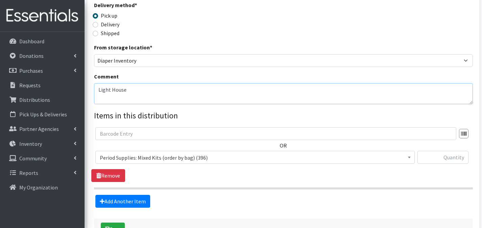
type textarea "Light House"
click at [226, 138] on div "OR Period Supplies: Mixed Kits (order by bag) (396) Applicator-free tampon (8) …" at bounding box center [283, 148] width 384 height 42
click at [208, 153] on span "Period Supplies: Mixed Kits (order by bag) (396)" at bounding box center [255, 157] width 310 height 9
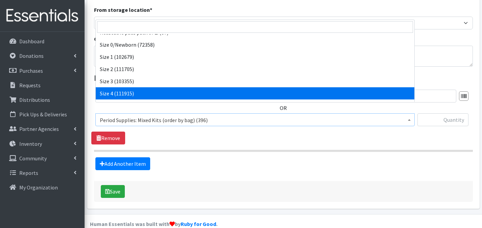
scroll to position [198, 0]
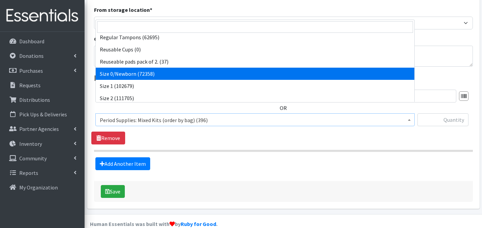
select select "1095"
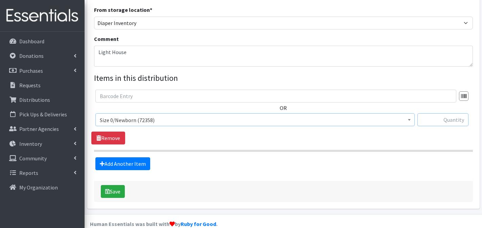
click at [452, 113] on input "text" at bounding box center [442, 119] width 51 height 13
type input "200"
click at [135, 157] on link "Add Another Item" at bounding box center [122, 163] width 55 height 13
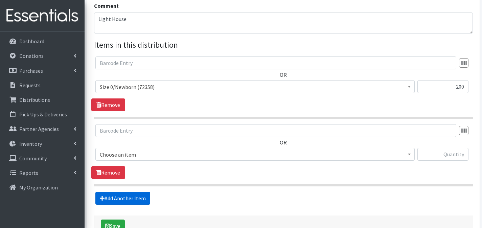
scroll to position [268, 0]
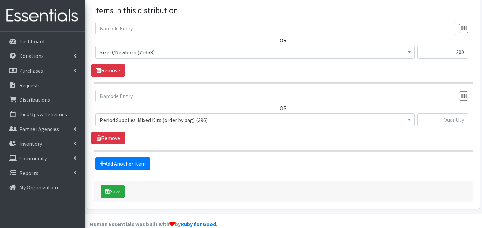
click at [173, 115] on span "Period Supplies: Mixed Kits (order by bag) (396) Applicator-free tampon (8) BOR…" at bounding box center [254, 122] width 319 height 18
click at [171, 113] on span "Period Supplies: Mixed Kits (order by bag) (396)" at bounding box center [254, 119] width 319 height 13
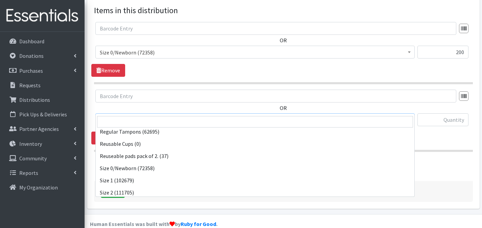
scroll to position [232, 0]
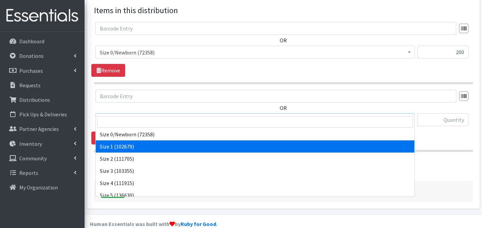
select select "1090"
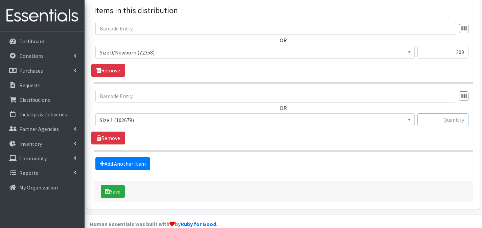
click at [441, 113] on input "text" at bounding box center [442, 119] width 51 height 13
type input "200"
click at [145, 157] on link "Add Another Item" at bounding box center [122, 163] width 55 height 13
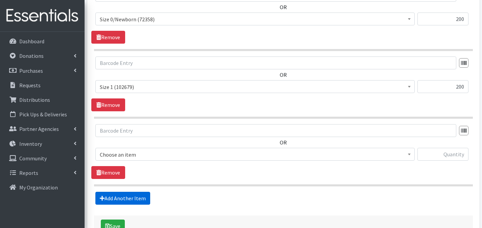
scroll to position [335, 0]
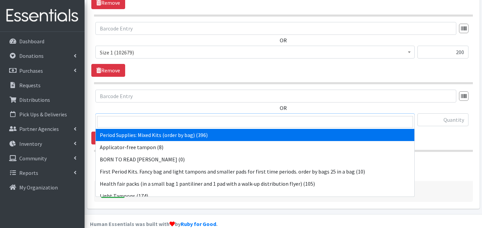
click at [156, 114] on span "Period Supplies: Mixed Kits (order by bag) (396)" at bounding box center [254, 119] width 319 height 13
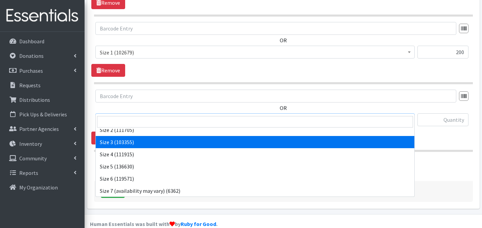
scroll to position [256, 0]
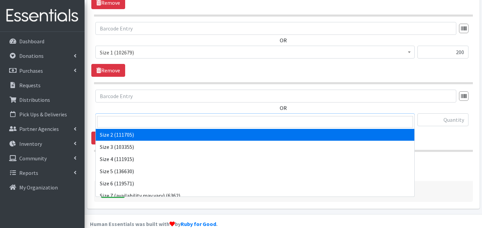
select select "1091"
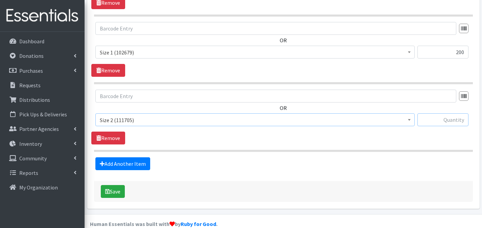
click at [433, 113] on input "text" at bounding box center [442, 119] width 51 height 13
type input "200"
click at [116, 157] on link "Add Another Item" at bounding box center [122, 163] width 55 height 13
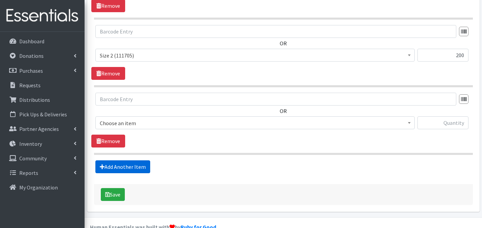
scroll to position [403, 0]
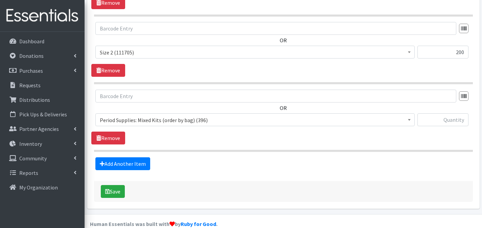
click at [155, 113] on span "Period Supplies: Mixed Kits (order by bag) (396)" at bounding box center [254, 119] width 319 height 13
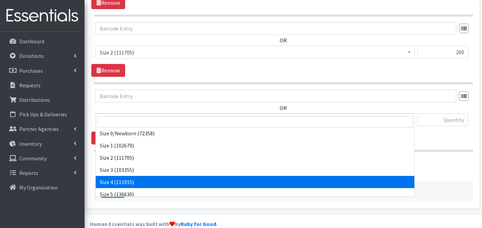
scroll to position [238, 0]
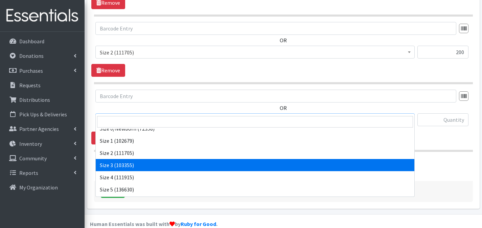
select select "1094"
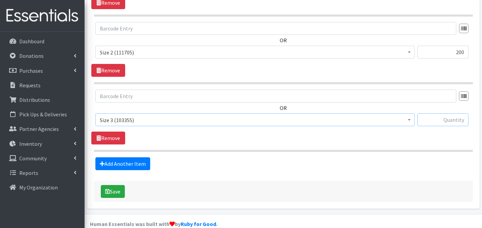
click at [442, 113] on input "text" at bounding box center [442, 119] width 51 height 13
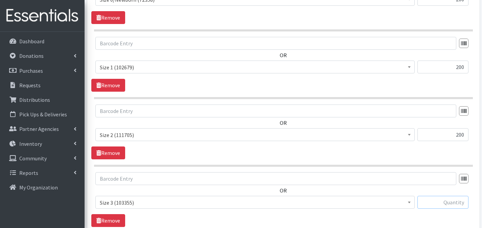
scroll to position [324, 0]
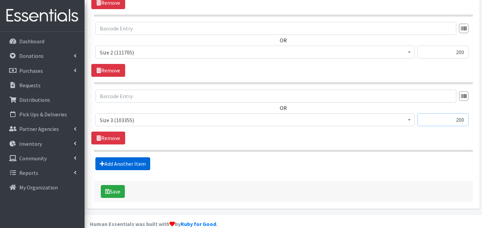
type input "200"
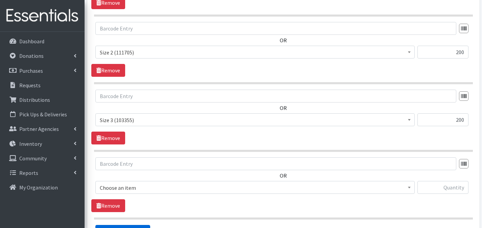
scroll to position [471, 0]
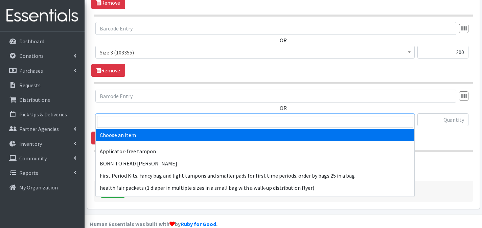
click at [163, 115] on span "Choose an item" at bounding box center [255, 119] width 310 height 9
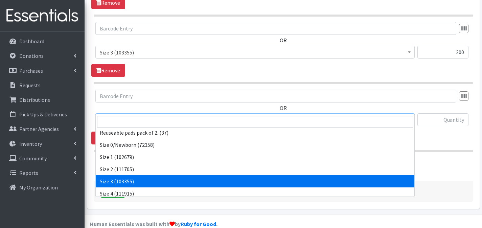
scroll to position [234, 0]
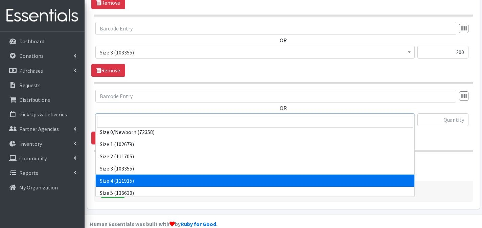
select select "1097"
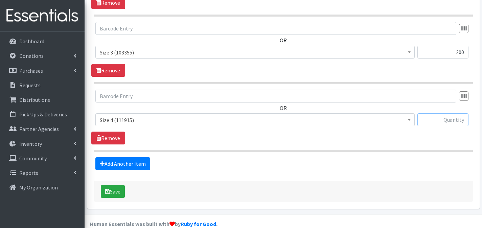
click at [460, 113] on input "text" at bounding box center [442, 119] width 51 height 13
type input "200"
click at [117, 158] on link "Add Another Item" at bounding box center [122, 163] width 55 height 13
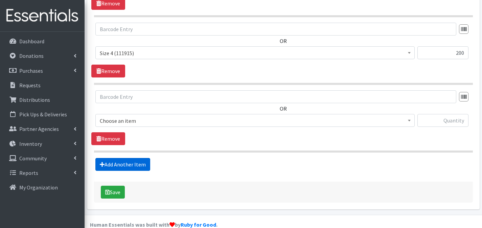
scroll to position [538, 0]
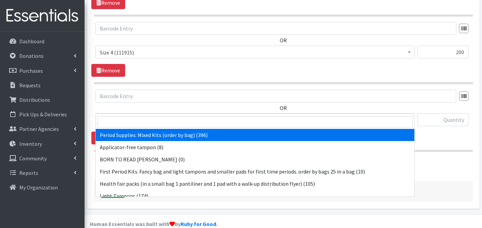
click at [182, 115] on span "Period Supplies: Mixed Kits (order by bag) (396)" at bounding box center [255, 119] width 310 height 9
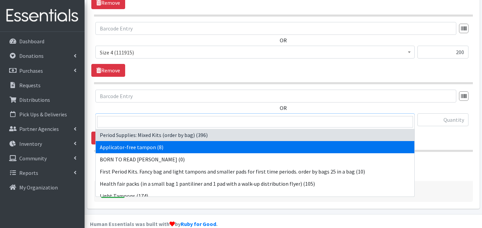
click at [441, 157] on div "Add Another Item" at bounding box center [283, 163] width 384 height 13
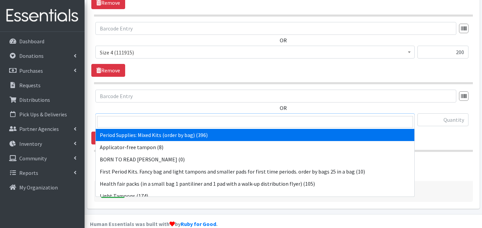
click at [309, 115] on span "Period Supplies: Mixed Kits (order by bag) (396)" at bounding box center [255, 119] width 310 height 9
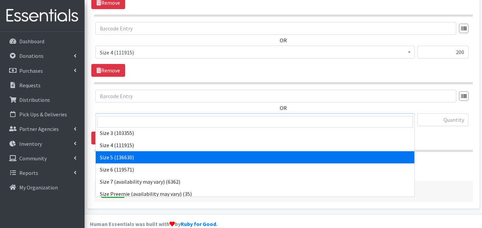
scroll to position [259, 0]
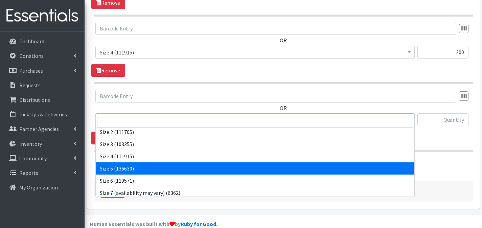
select select "1098"
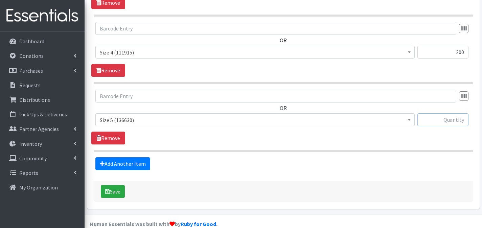
click at [440, 113] on input "text" at bounding box center [442, 119] width 51 height 13
type input "200"
click at [143, 157] on link "Add Another Item" at bounding box center [122, 163] width 55 height 13
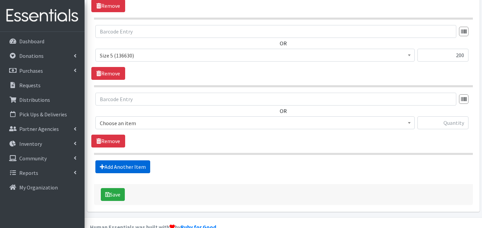
scroll to position [606, 0]
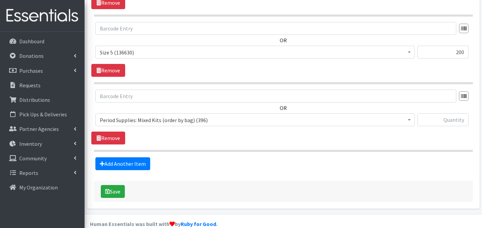
click at [129, 115] on span "Period Supplies: Mixed Kits (order by bag) (396)" at bounding box center [255, 119] width 310 height 9
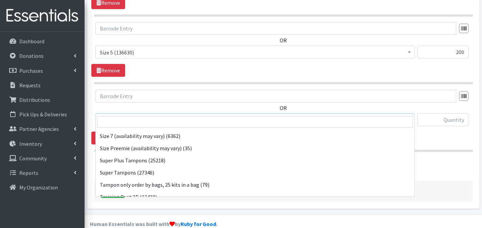
scroll to position [294, 0]
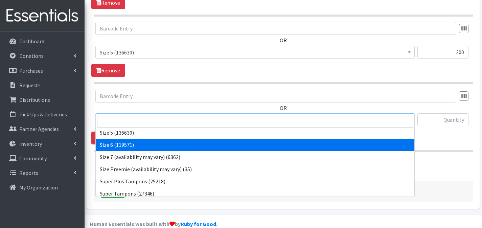
select select "1100"
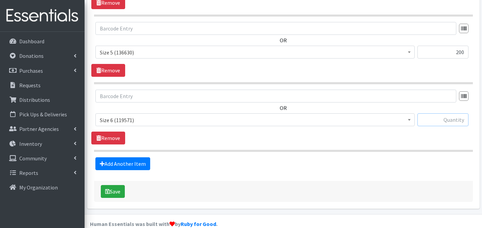
click at [456, 113] on input "text" at bounding box center [442, 119] width 51 height 13
type input "200"
click at [413, 119] on span "Period Supplies: Mixed Kits (order by bag) (396) Applicator-free tampon (8) BOR…" at bounding box center [254, 122] width 319 height 18
click at [140, 157] on link "Add Another Item" at bounding box center [122, 163] width 55 height 13
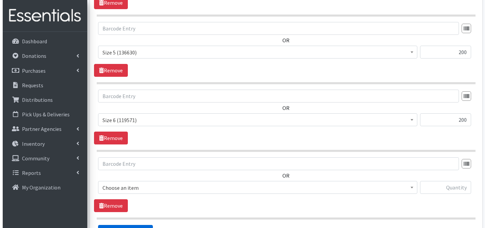
scroll to position [674, 0]
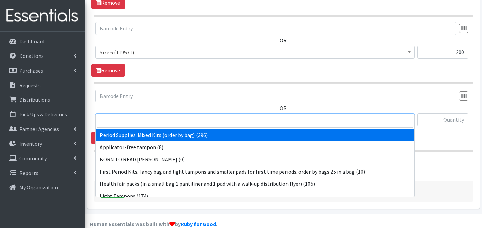
click at [205, 115] on span "Period Supplies: Mixed Kits (order by bag) (396)" at bounding box center [255, 119] width 310 height 9
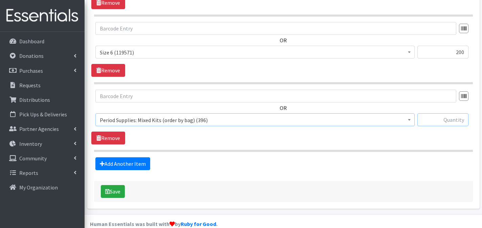
click at [446, 113] on input "text" at bounding box center [442, 119] width 51 height 13
type input "1"
click at [114, 185] on button "Save" at bounding box center [113, 191] width 24 height 13
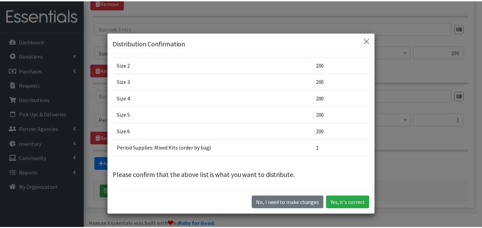
scroll to position [69, 0]
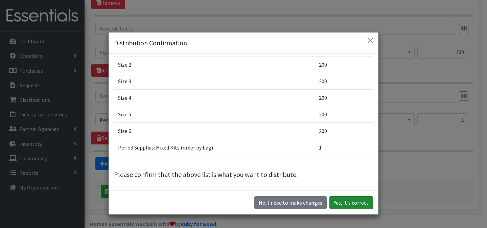
click at [348, 200] on button "Yes, it's correct" at bounding box center [351, 202] width 44 height 13
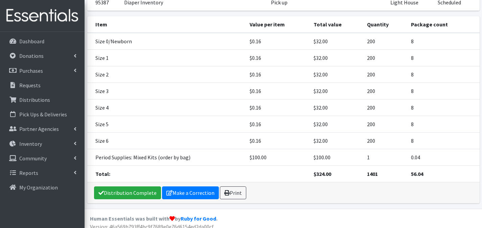
scroll to position [107, 0]
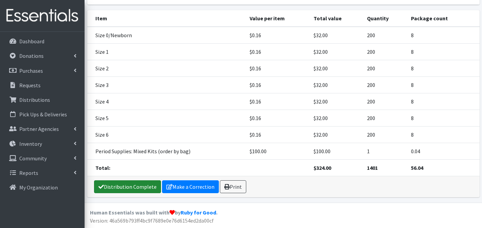
click at [139, 187] on link "Distribution Complete" at bounding box center [127, 186] width 67 height 13
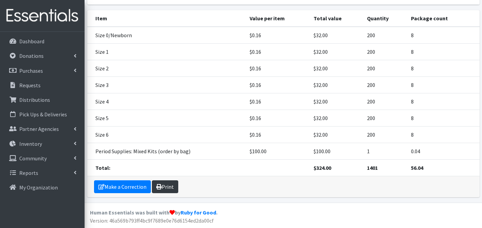
click at [160, 190] on link "Print" at bounding box center [165, 186] width 26 height 13
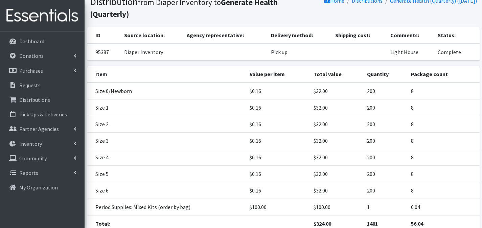
scroll to position [0, 0]
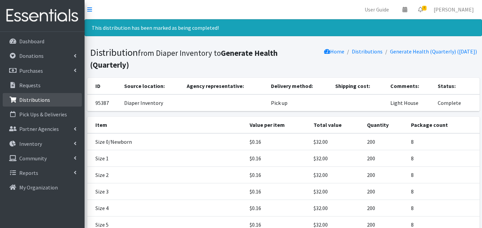
click at [53, 106] on link "Distributions" at bounding box center [42, 100] width 79 height 14
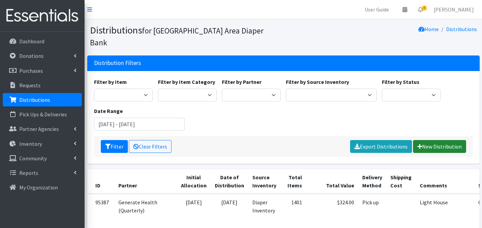
click at [439, 140] on link "New Distribution" at bounding box center [439, 146] width 53 height 13
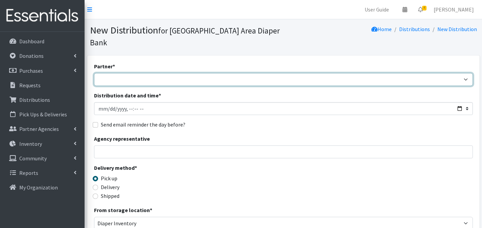
click at [152, 73] on select "Affinia Healthcare (Group 2) [PERSON_NAME] (Group 1) Assistance League of St. L…" at bounding box center [283, 79] width 379 height 13
select select "2366"
click at [94, 73] on select "Affinia Healthcare (Group 2) [PERSON_NAME] (Group 1) Assistance League of St. L…" at bounding box center [283, 79] width 379 height 13
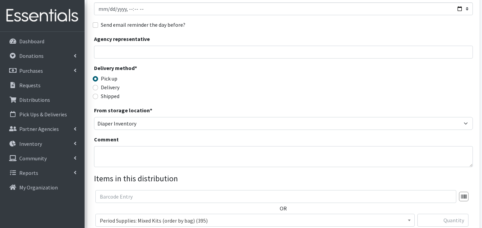
scroll to position [192, 0]
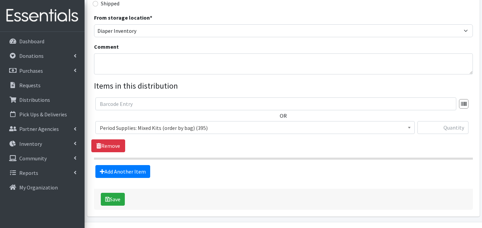
click at [236, 123] on span "Period Supplies: Mixed Kits (order by bag) (395)" at bounding box center [255, 127] width 310 height 9
click at [149, 53] on textarea "Comment" at bounding box center [283, 63] width 379 height 21
type textarea "Infant Loss Resources"
click at [211, 123] on span "Period Supplies: Mixed Kits (order by bag) (395)" at bounding box center [255, 127] width 310 height 9
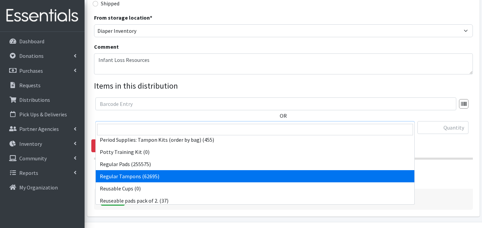
scroll to position [215, 0]
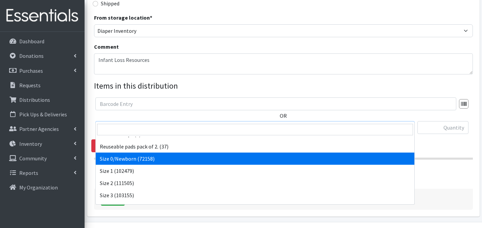
select select "1095"
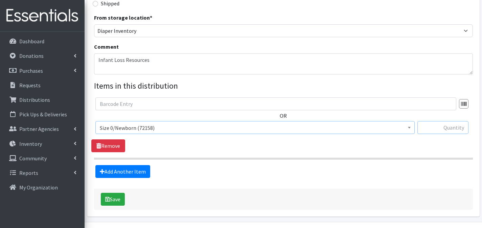
click at [444, 121] on input "text" at bounding box center [442, 127] width 51 height 13
type input "75"
click at [115, 165] on link "Add Another Item" at bounding box center [122, 171] width 55 height 13
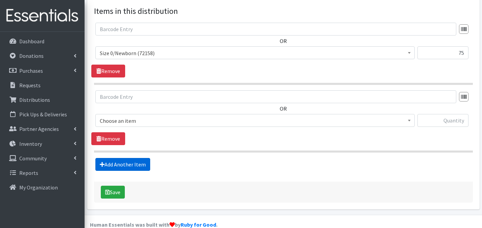
scroll to position [268, 0]
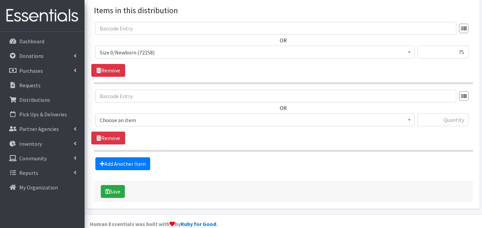
click at [203, 115] on span "Choose an item" at bounding box center [255, 119] width 310 height 9
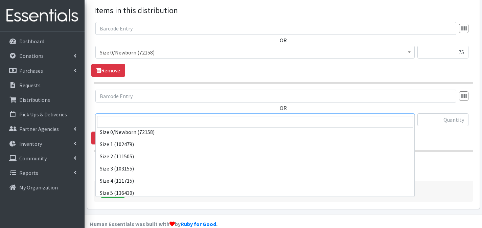
scroll to position [238, 0]
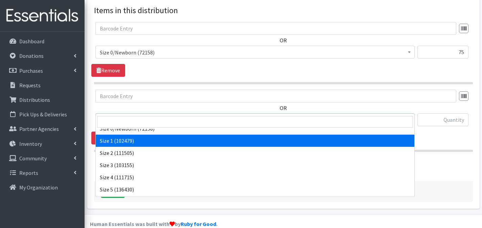
select select "1090"
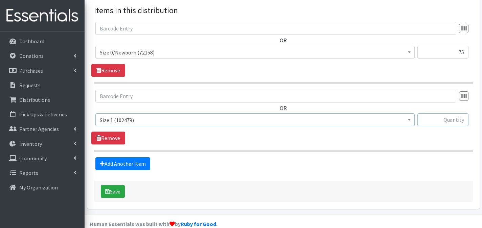
click at [438, 114] on input "text" at bounding box center [442, 119] width 51 height 13
type input "125"
click at [135, 157] on link "Add Another Item" at bounding box center [122, 163] width 55 height 13
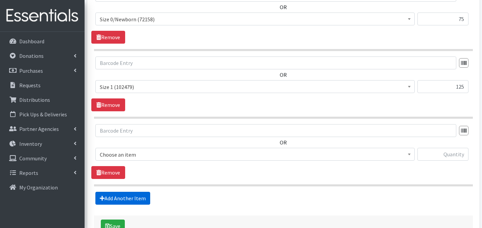
scroll to position [335, 0]
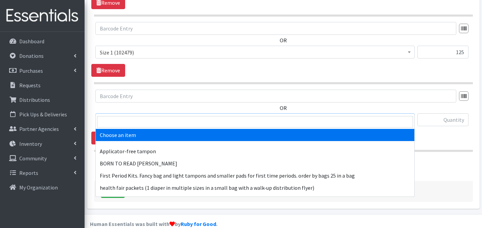
click at [170, 115] on span "Choose an item" at bounding box center [255, 119] width 310 height 9
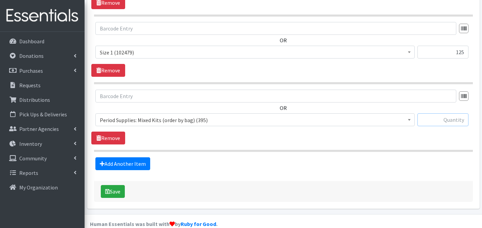
click at [448, 113] on input "text" at bounding box center [442, 119] width 51 height 13
type input "1"
click at [112, 185] on button "Save" at bounding box center [113, 191] width 24 height 13
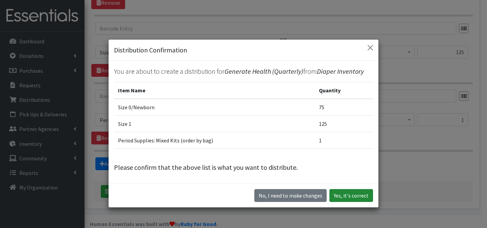
click at [363, 190] on button "Yes, it's correct" at bounding box center [351, 195] width 44 height 13
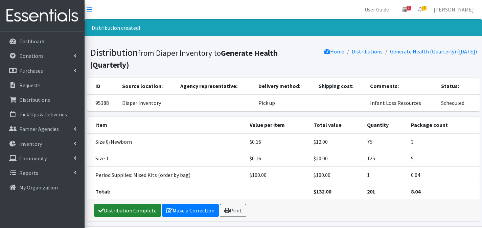
click at [142, 208] on link "Distribution Complete" at bounding box center [127, 210] width 67 height 13
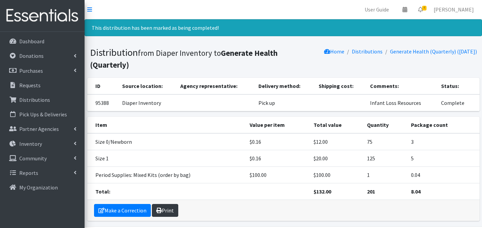
click at [166, 207] on link "Print" at bounding box center [165, 210] width 26 height 13
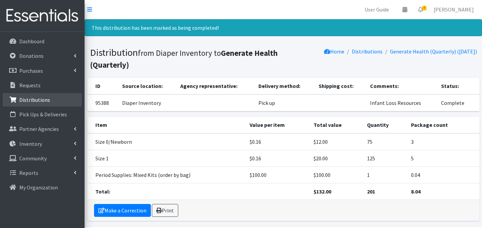
click at [50, 95] on link "Distributions" at bounding box center [42, 100] width 79 height 14
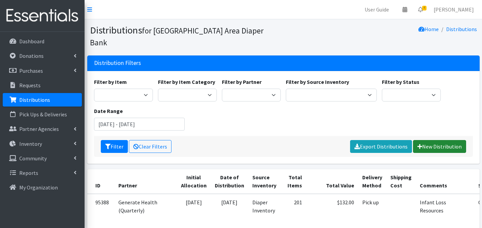
click at [437, 140] on link "New Distribution" at bounding box center [439, 146] width 53 height 13
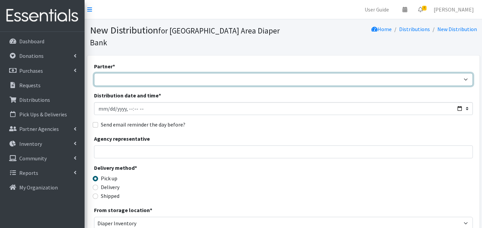
click at [136, 73] on select "Affinia Healthcare (Group 2) [PERSON_NAME] (Group 1) Assistance League of St. L…" at bounding box center [283, 79] width 379 height 13
select select "2366"
click at [94, 73] on select "Affinia Healthcare (Group 2) [PERSON_NAME] (Group 1) Assistance League of St. L…" at bounding box center [283, 79] width 379 height 13
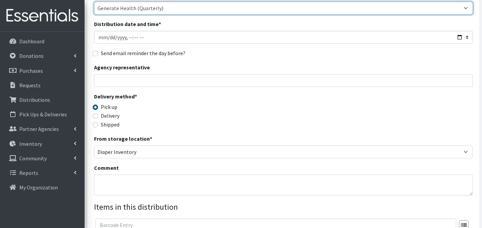
scroll to position [178, 0]
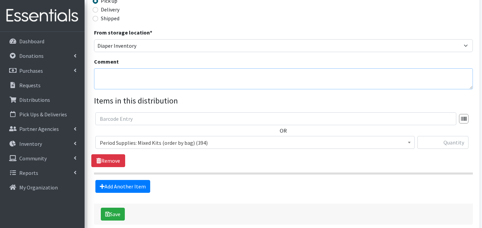
click at [142, 69] on textarea "Comment" at bounding box center [283, 78] width 379 height 21
type textarea "HOPE for the Future"
click at [199, 138] on span "Period Supplies: Mixed Kits (order by bag) (394)" at bounding box center [255, 142] width 310 height 9
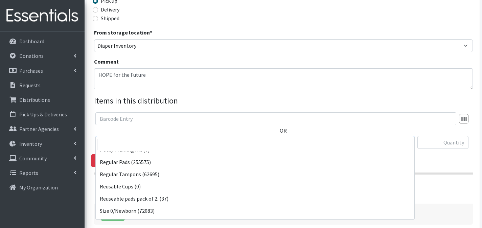
scroll to position [241, 0]
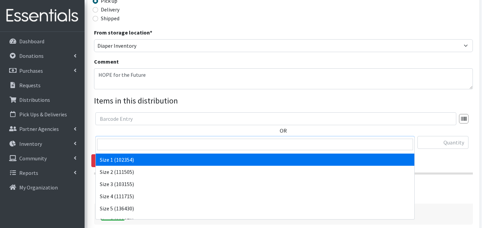
select select "1090"
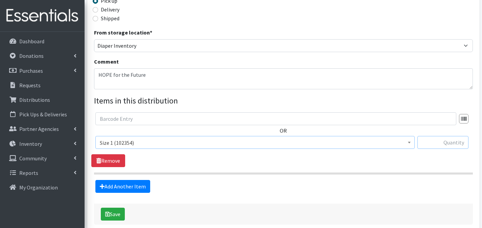
click at [439, 136] on input "text" at bounding box center [442, 142] width 51 height 13
type input "150"
click at [127, 180] on link "Add Another Item" at bounding box center [122, 186] width 55 height 13
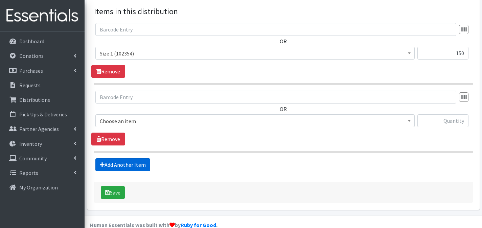
scroll to position [268, 0]
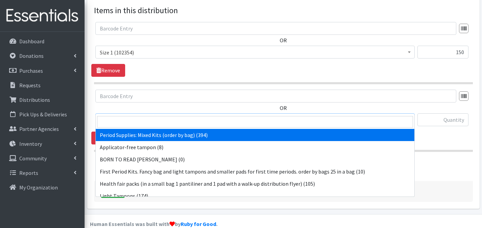
click at [191, 115] on span "Period Supplies: Mixed Kits (order by bag) (394)" at bounding box center [255, 119] width 310 height 9
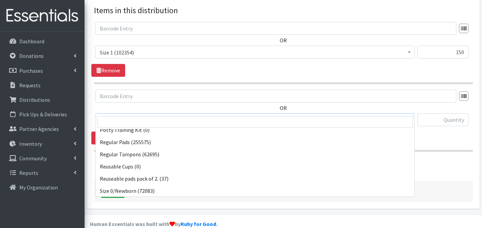
scroll to position [231, 0]
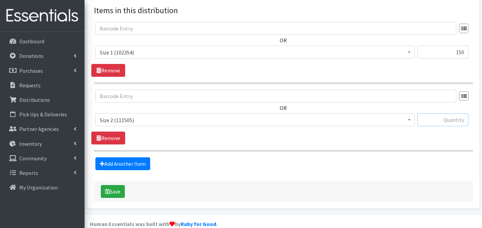
click at [455, 113] on input "text" at bounding box center [442, 119] width 51 height 13
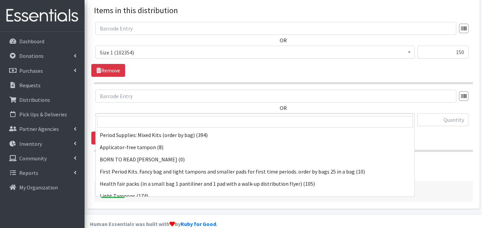
click at [406, 114] on span at bounding box center [409, 119] width 7 height 10
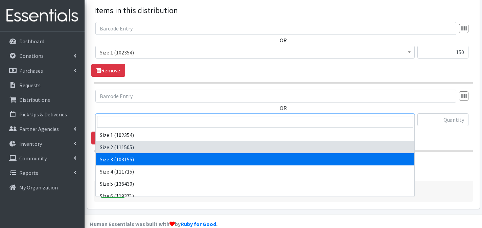
select select "1094"
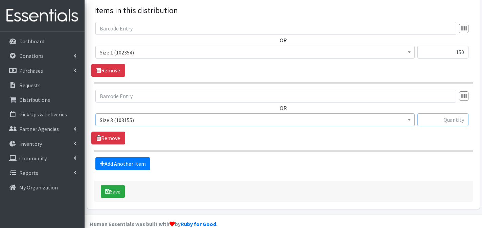
click at [455, 113] on input "text" at bounding box center [442, 119] width 51 height 13
type input "150"
click at [125, 157] on link "Add Another Item" at bounding box center [122, 163] width 55 height 13
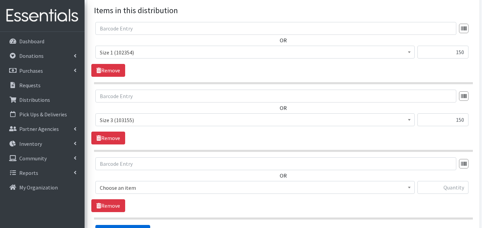
scroll to position [335, 0]
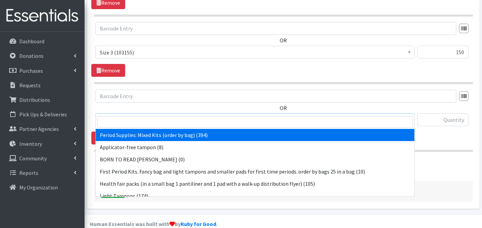
click at [168, 115] on span "Period Supplies: Mixed Kits (order by bag) (394)" at bounding box center [255, 119] width 310 height 9
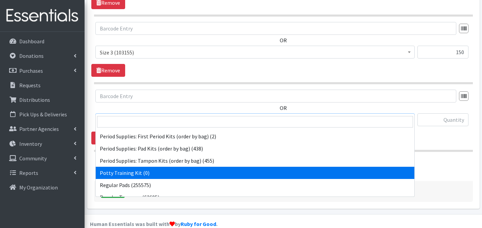
scroll to position [265, 0]
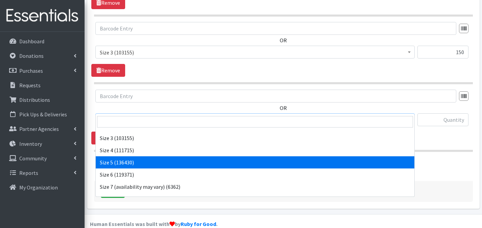
select select "1098"
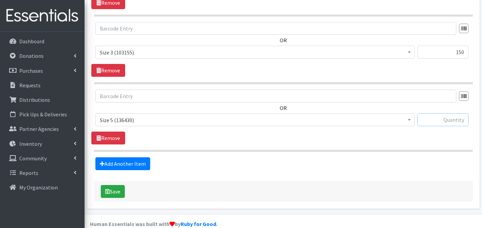
click at [428, 113] on input "text" at bounding box center [442, 119] width 51 height 13
type input "150"
click at [143, 157] on link "Add Another Item" at bounding box center [122, 163] width 55 height 13
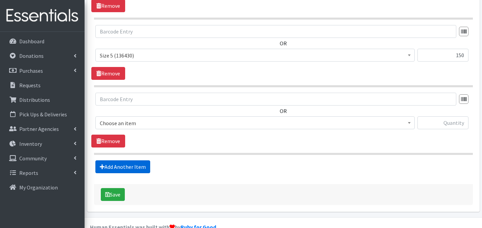
scroll to position [403, 0]
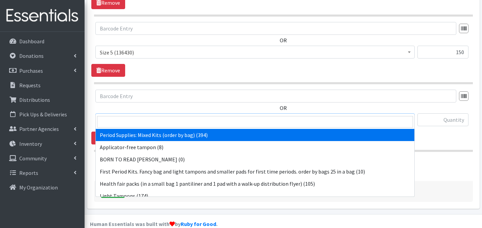
click at [191, 115] on span "Period Supplies: Mixed Kits (order by bag) (394)" at bounding box center [255, 119] width 310 height 9
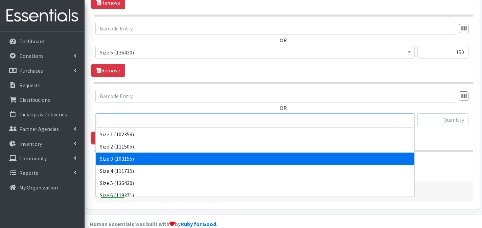
scroll to position [283, 0]
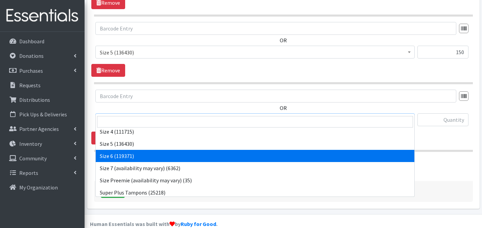
select select "1100"
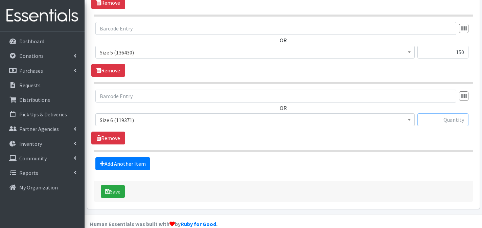
click at [442, 113] on input "text" at bounding box center [442, 119] width 51 height 13
type input "100"
click at [139, 157] on link "Add Another Item" at bounding box center [122, 163] width 55 height 13
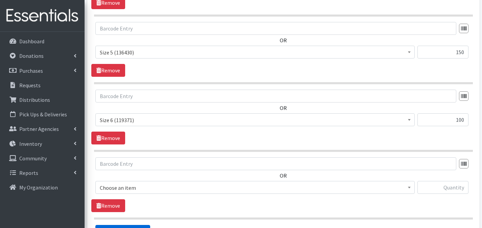
scroll to position [471, 0]
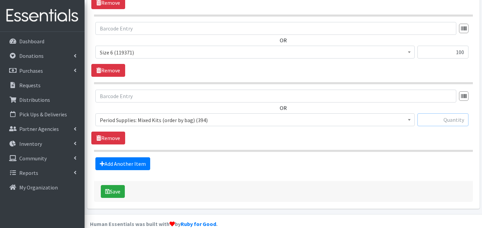
click at [440, 113] on input "text" at bounding box center [442, 119] width 51 height 13
type input "1"
click at [117, 185] on button "Save" at bounding box center [113, 191] width 24 height 13
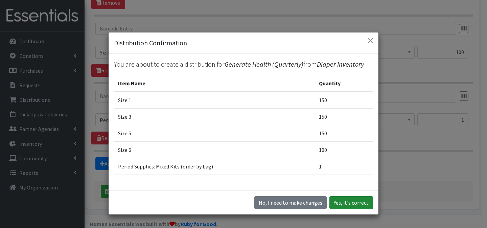
click at [351, 203] on button "Yes, it's correct" at bounding box center [351, 202] width 44 height 13
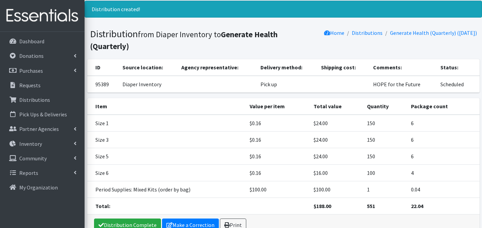
scroll to position [56, 0]
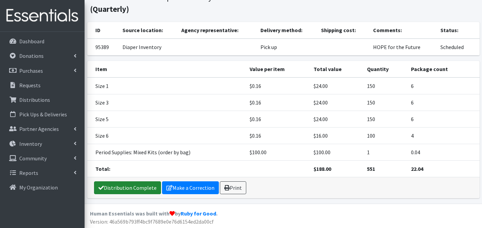
click at [137, 185] on link "Distribution Complete" at bounding box center [127, 187] width 67 height 13
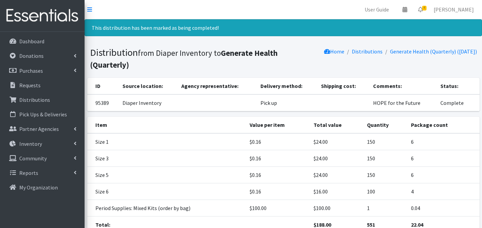
scroll to position [57, 0]
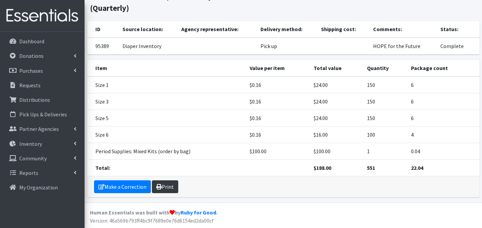
click at [165, 190] on link "Print" at bounding box center [165, 186] width 26 height 13
